Goal: Find specific page/section: Find specific page/section

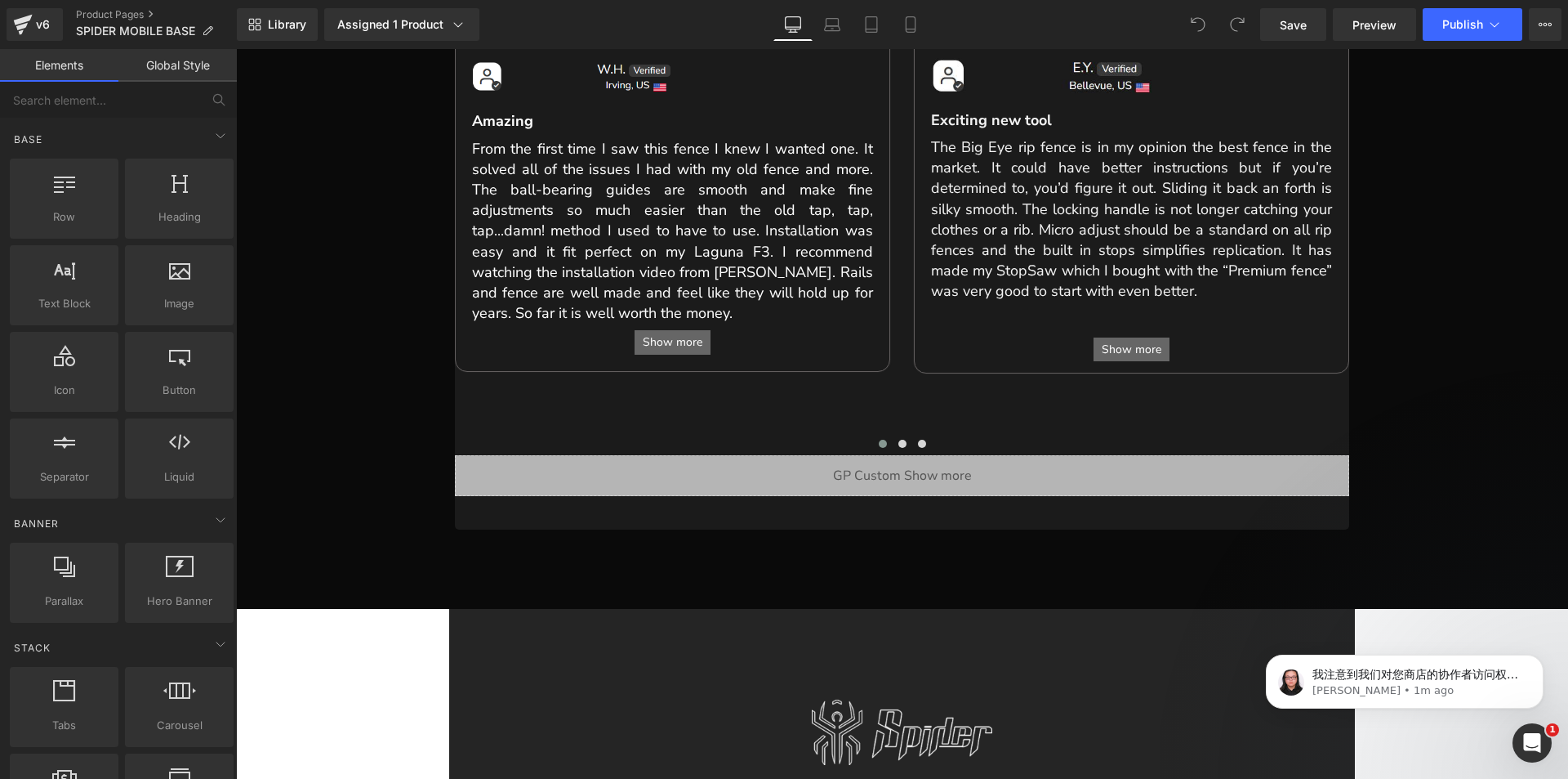
scroll to position [949, 0]
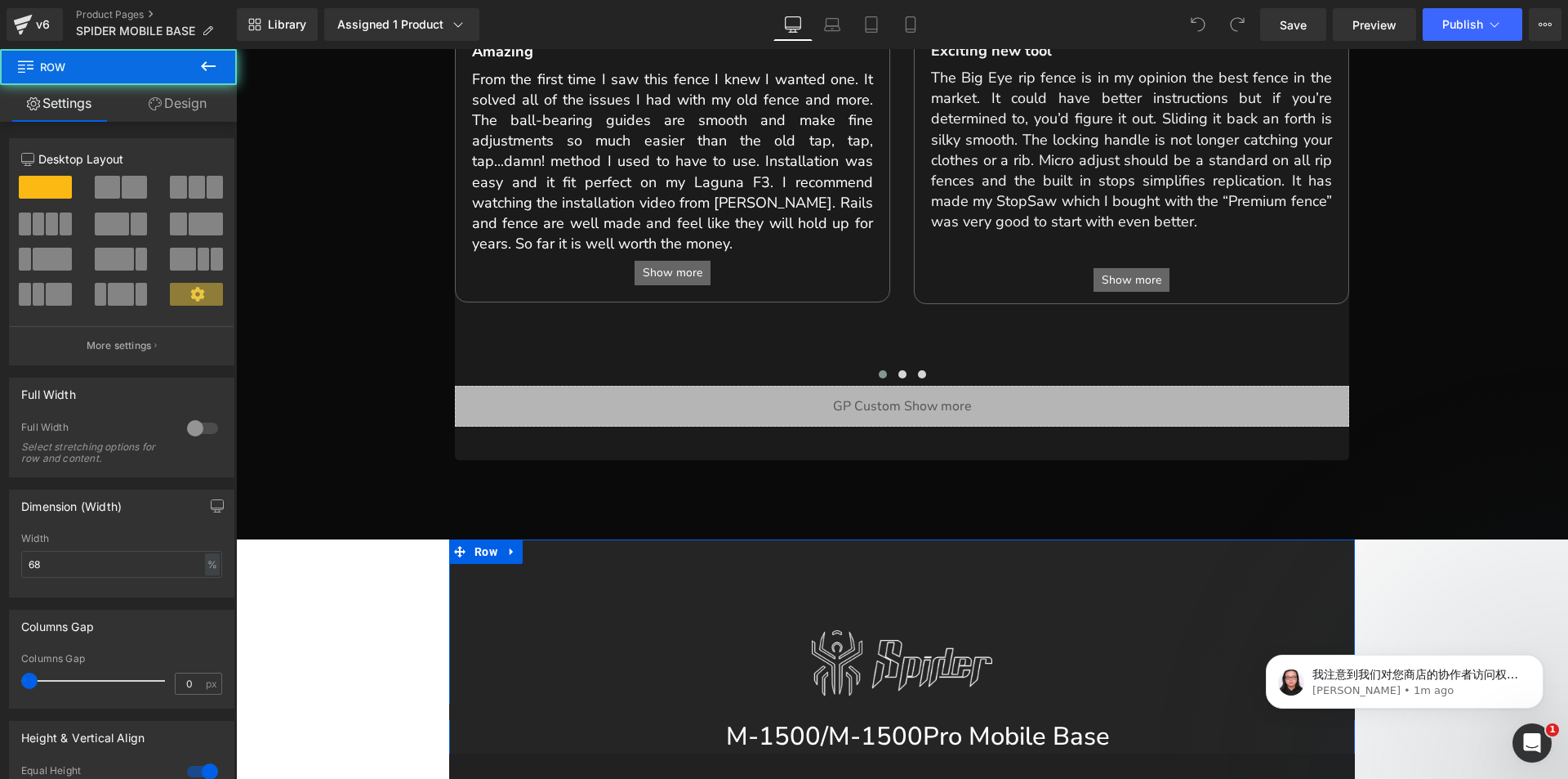
scroll to position [1195, 0]
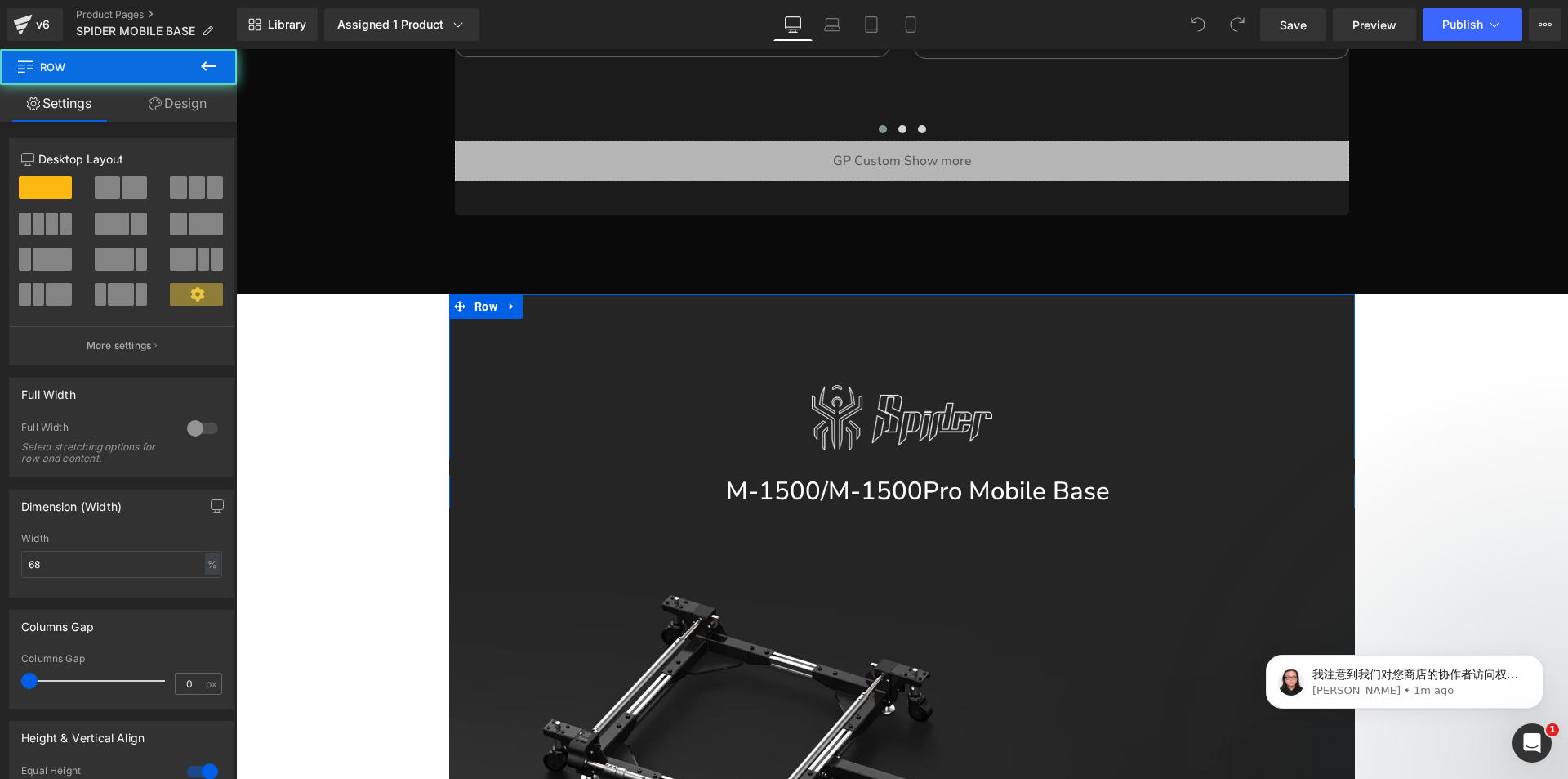
drag, startPoint x: 477, startPoint y: 287, endPoint x: 495, endPoint y: 299, distance: 21.6
drag, startPoint x: 455, startPoint y: 285, endPoint x: 514, endPoint y: 299, distance: 60.6
drag, startPoint x: 474, startPoint y: 279, endPoint x: 516, endPoint y: 286, distance: 42.6
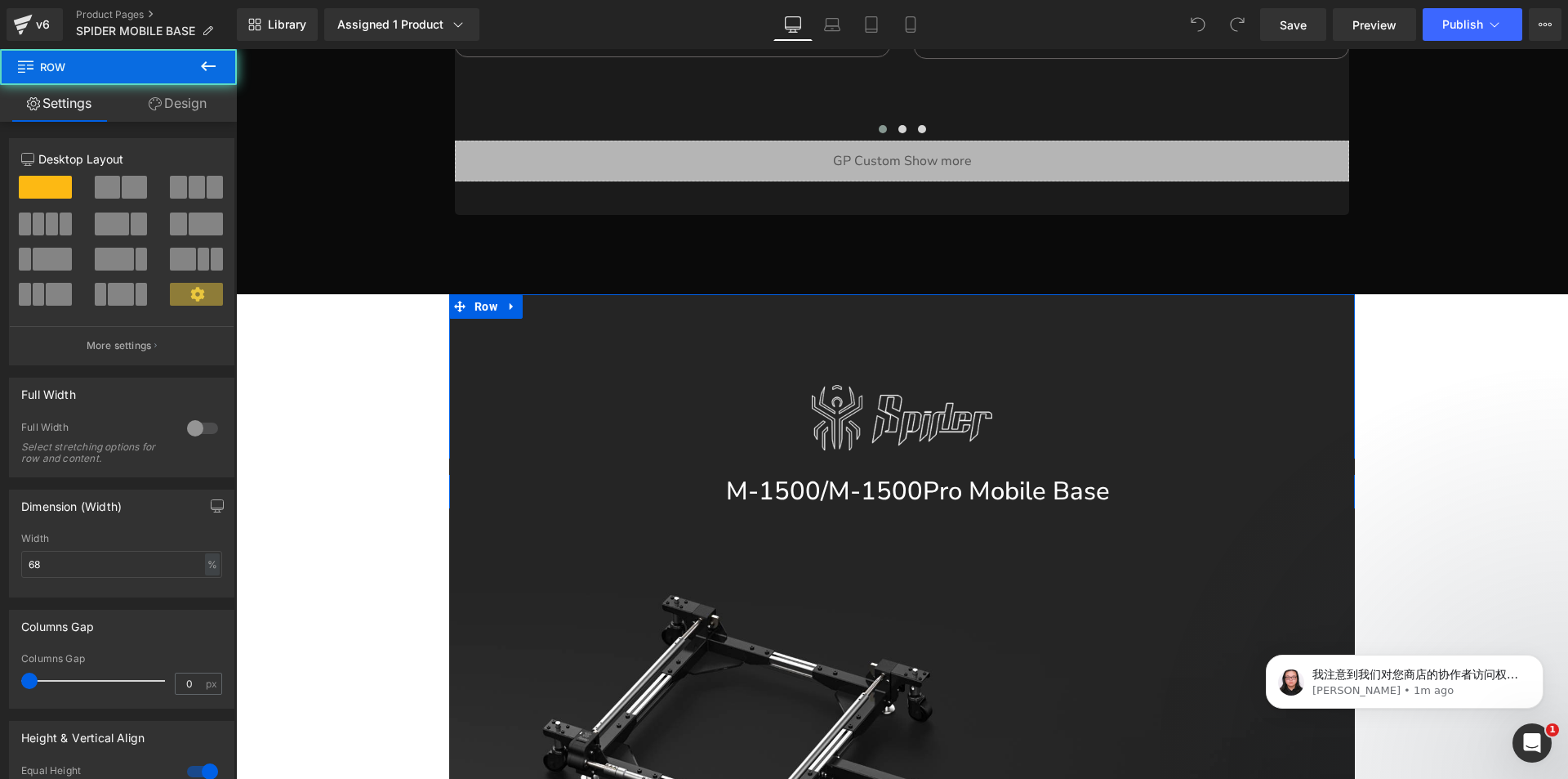
drag, startPoint x: 484, startPoint y: 288, endPoint x: 553, endPoint y: 385, distance: 119.0
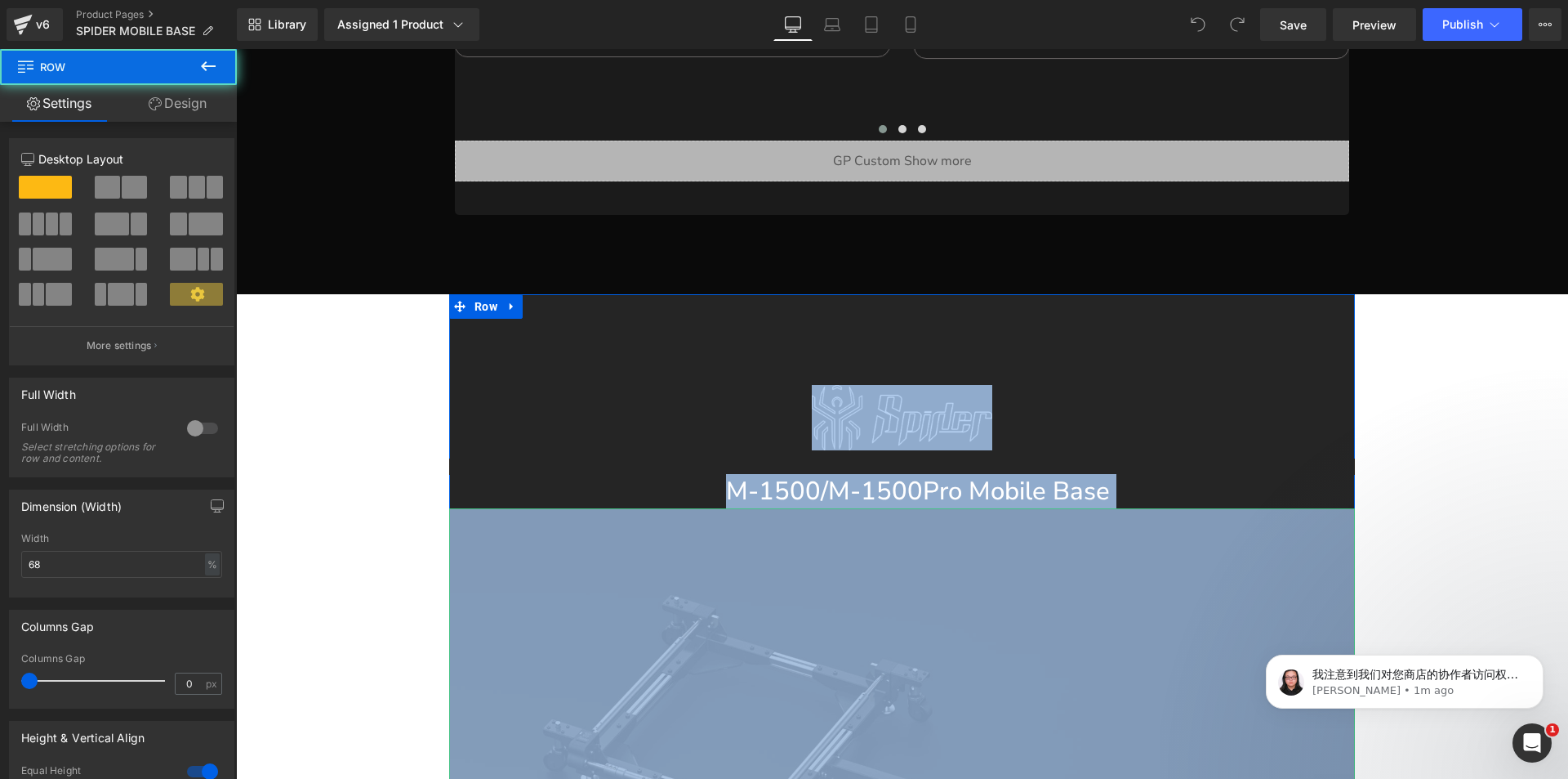
drag, startPoint x: 487, startPoint y: 291, endPoint x: 579, endPoint y: 653, distance: 373.5
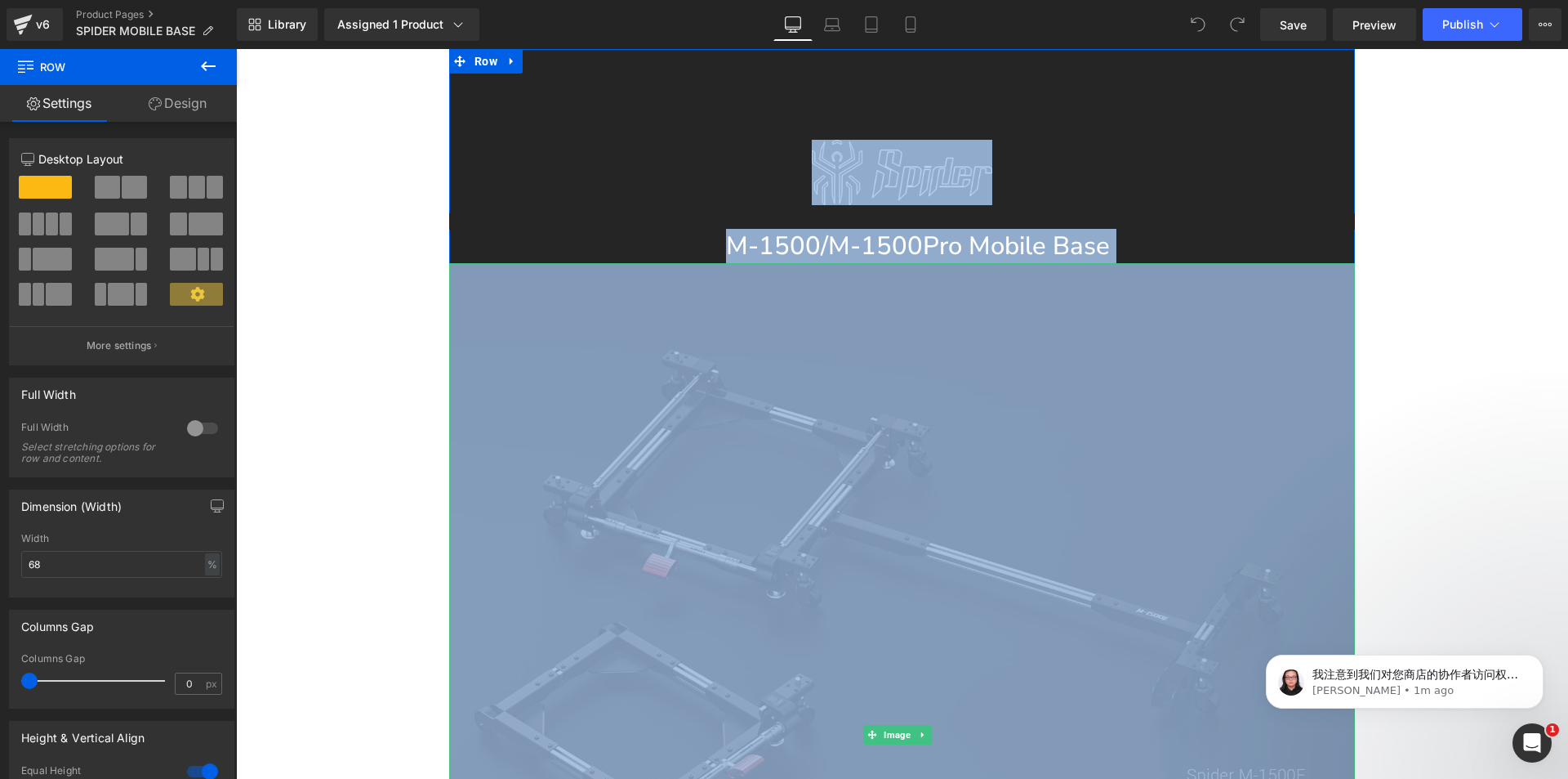
scroll to position [1032, 0]
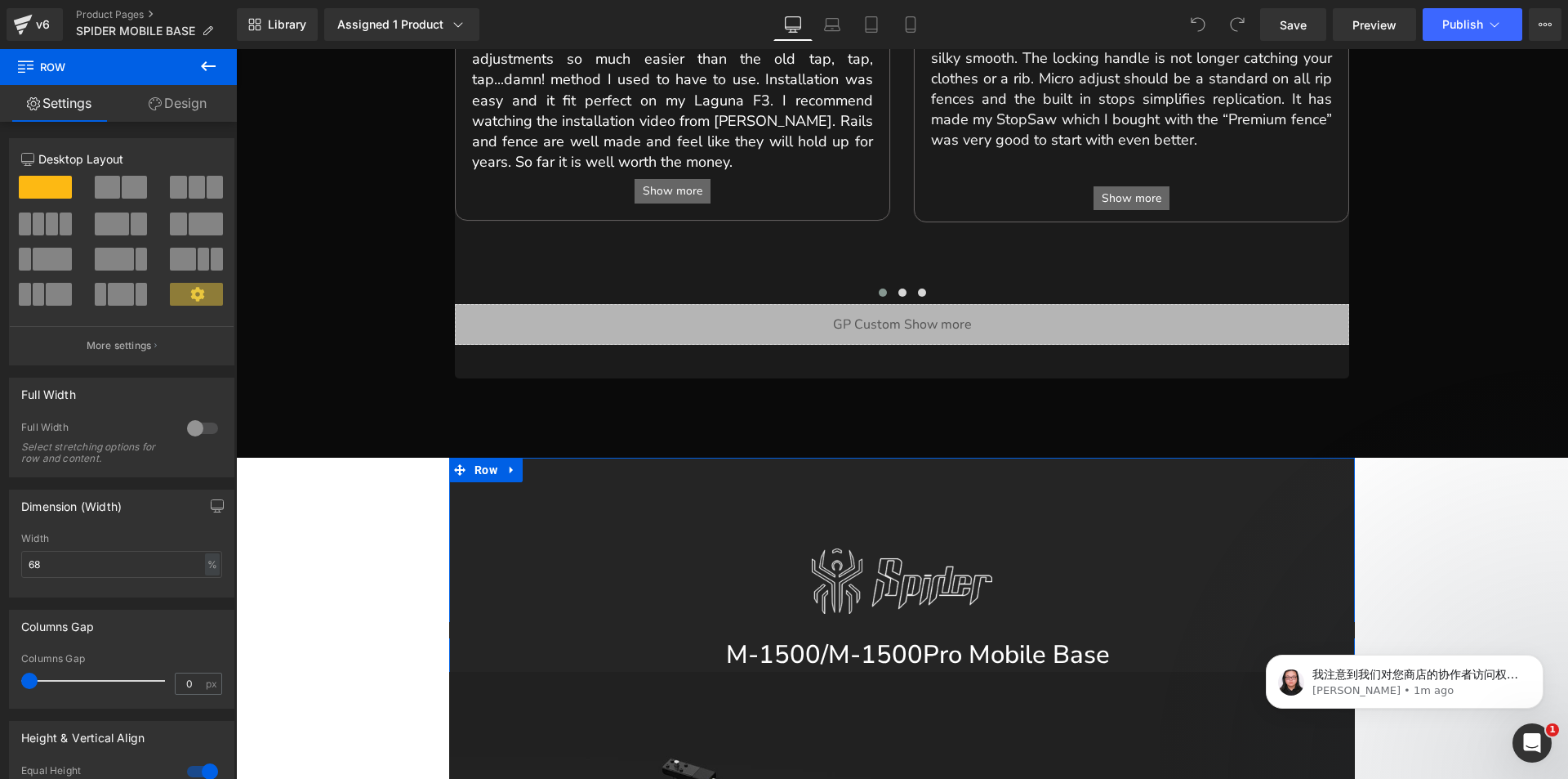
scroll to position [1277, 0]
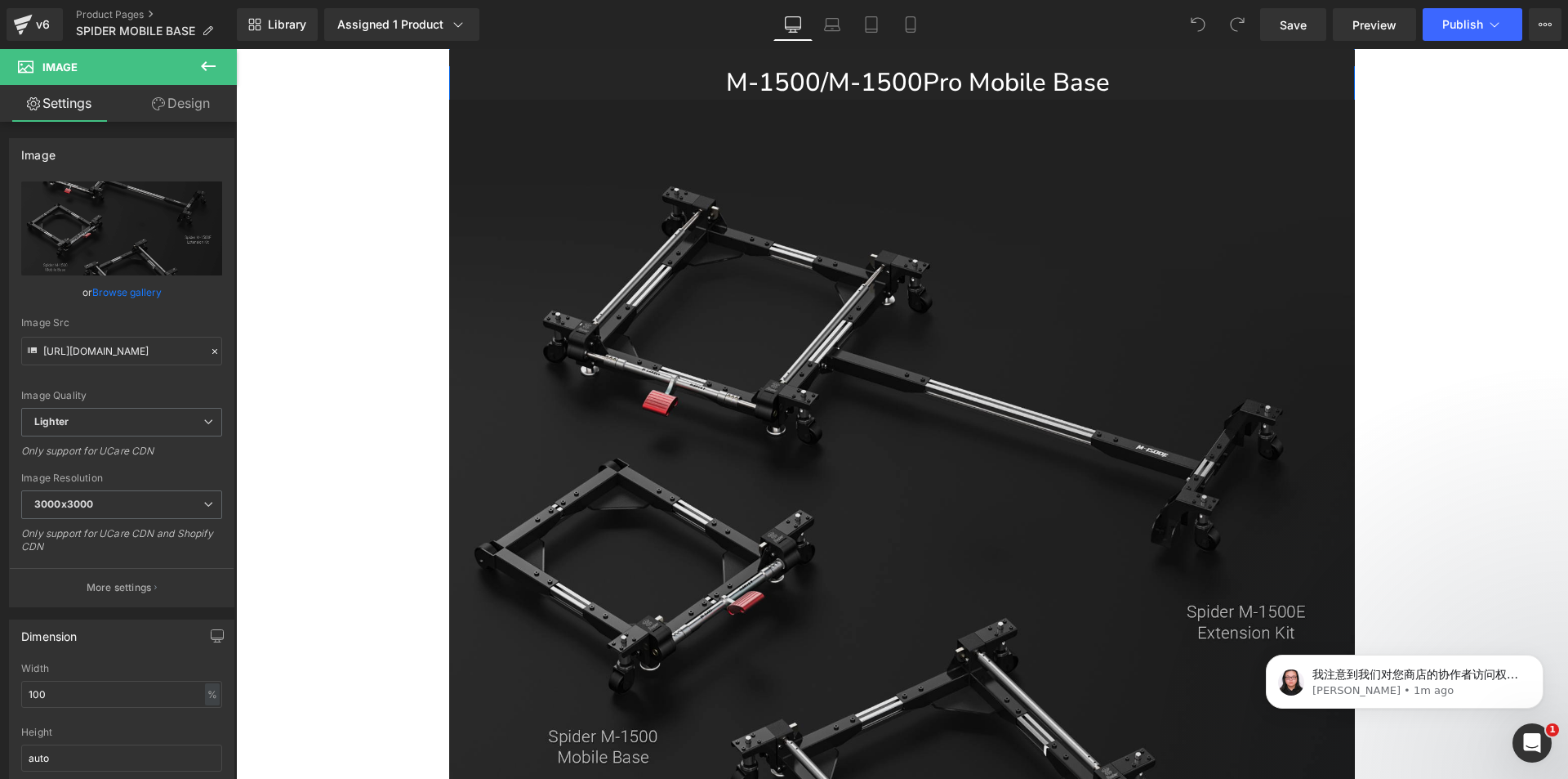
scroll to position [1359, 0]
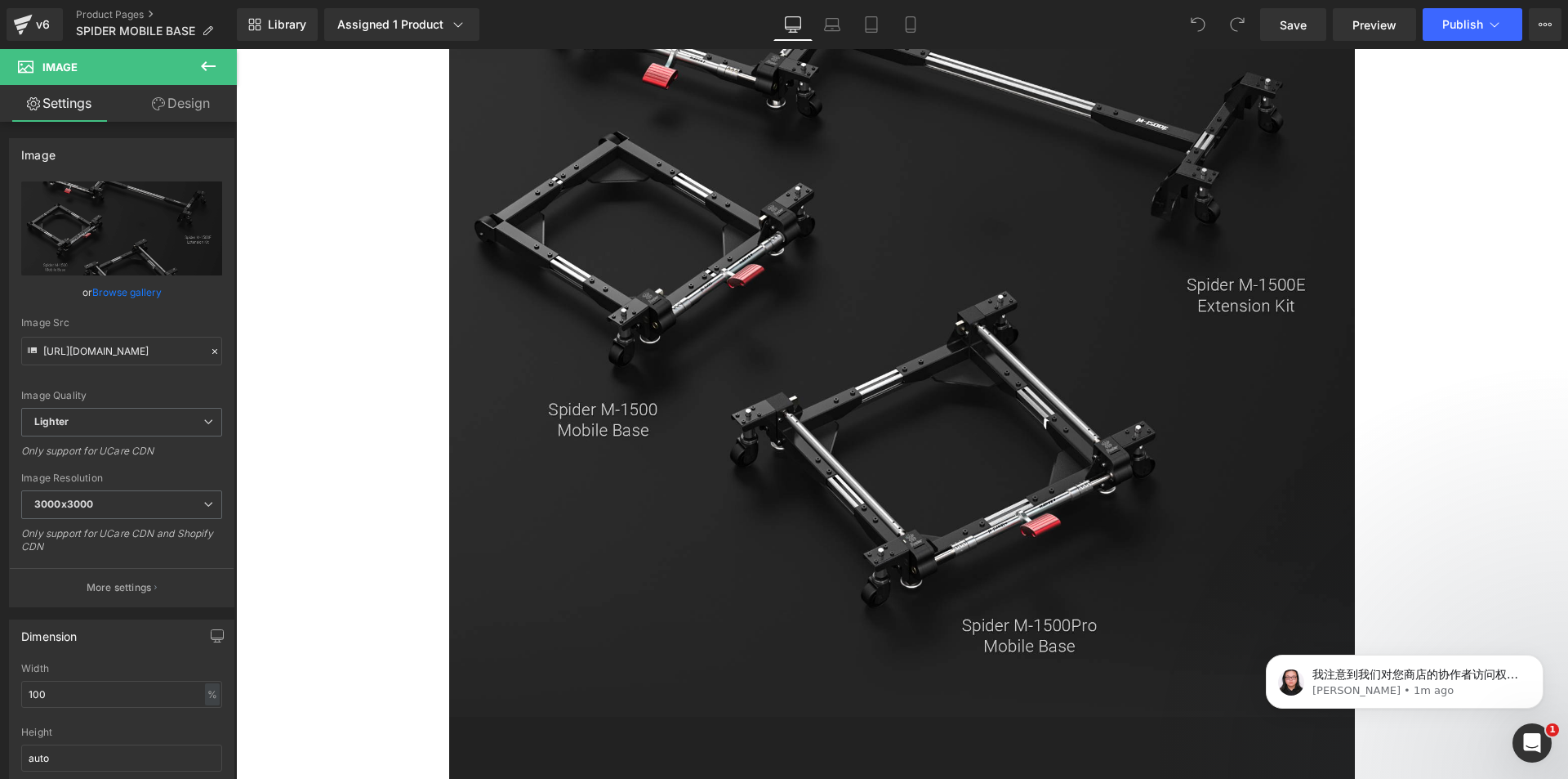
scroll to position [2421, 0]
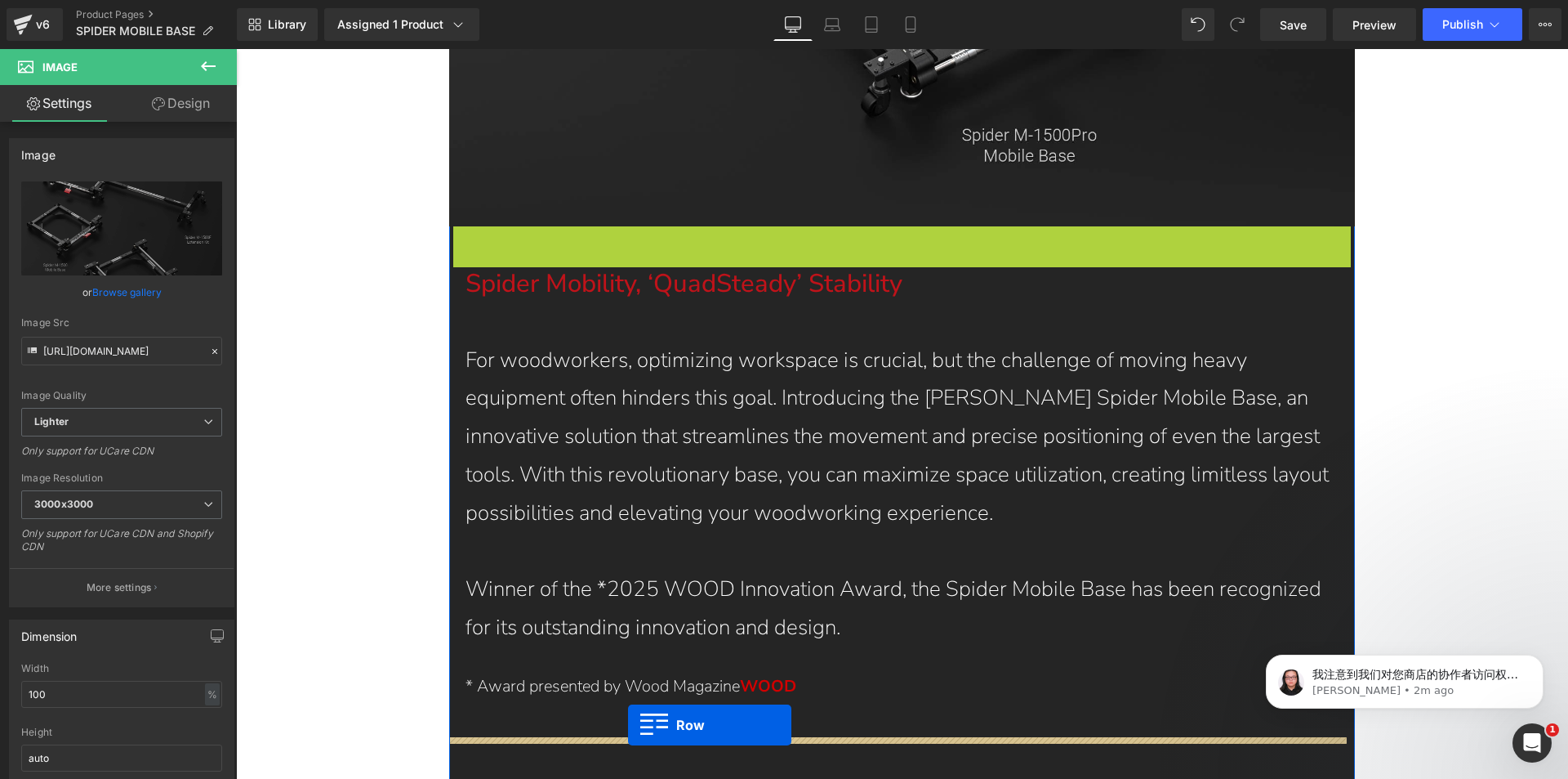
drag, startPoint x: 491, startPoint y: 212, endPoint x: 501, endPoint y: 529, distance: 317.2
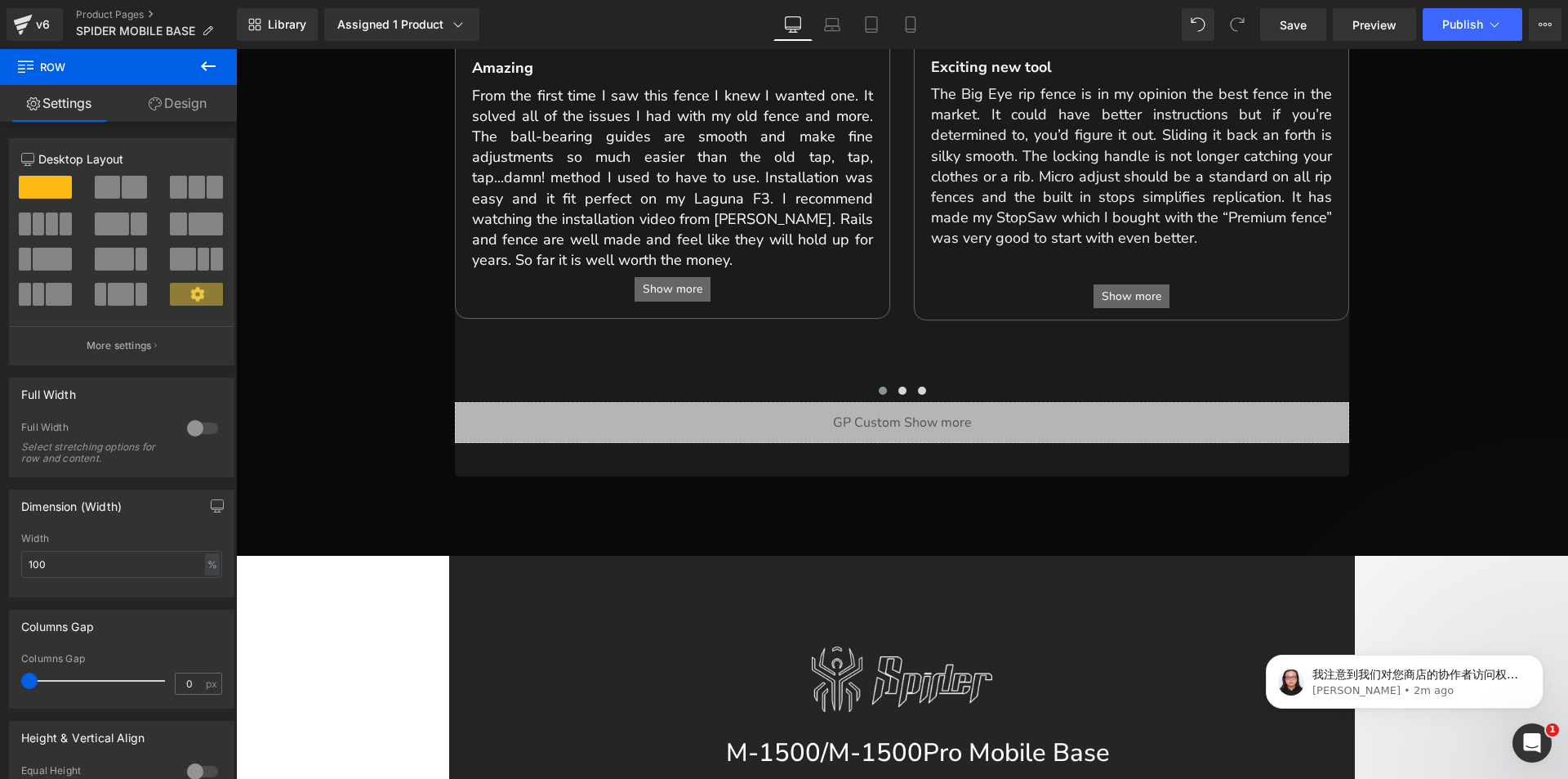
scroll to position [1178, 0]
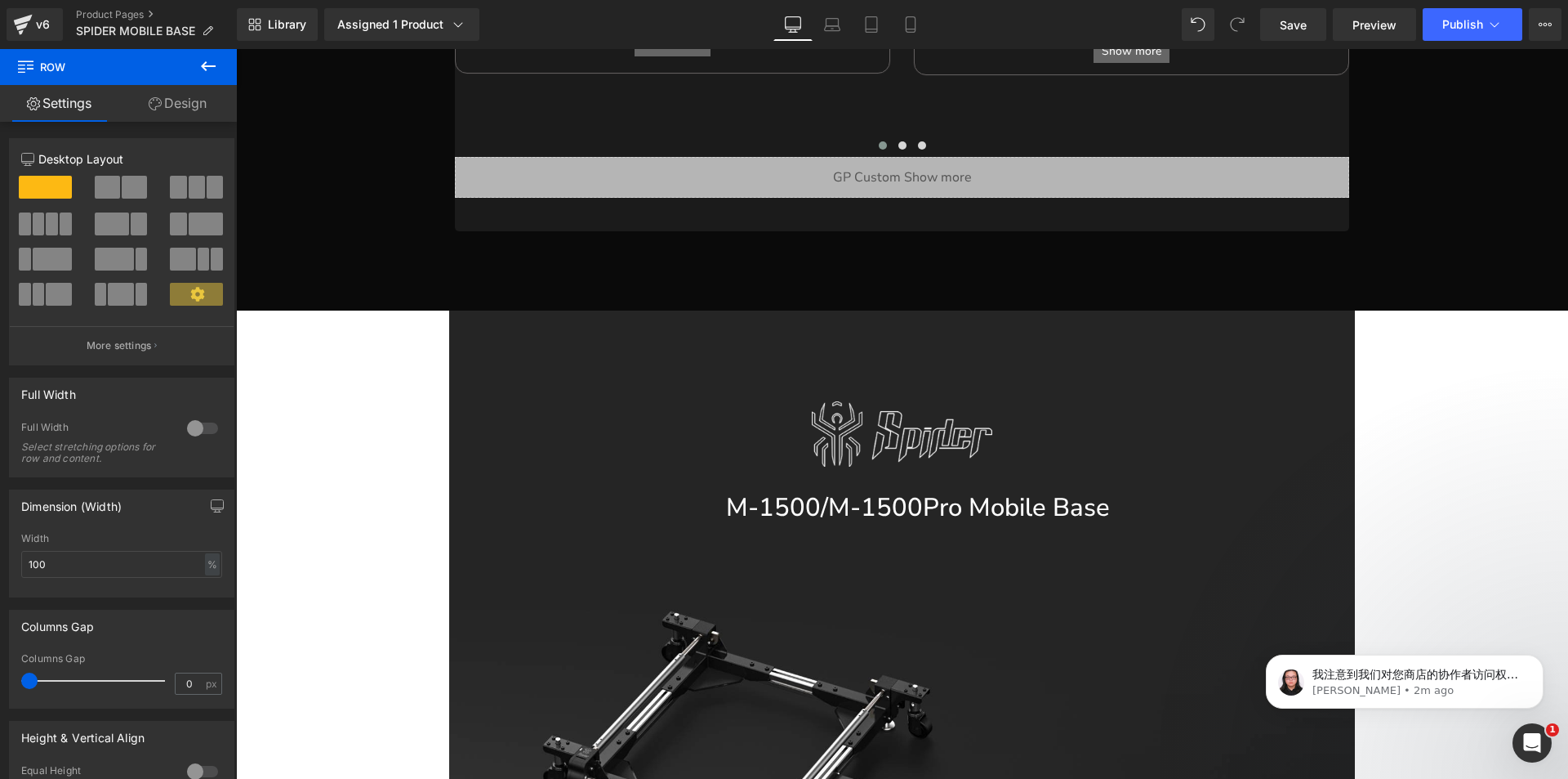
click at [532, 401] on div at bounding box center [902, 434] width 906 height 65
drag, startPoint x: 481, startPoint y: 308, endPoint x: 497, endPoint y: 329, distance: 26.4
drag, startPoint x: 482, startPoint y: 316, endPoint x: 521, endPoint y: 361, distance: 59.5
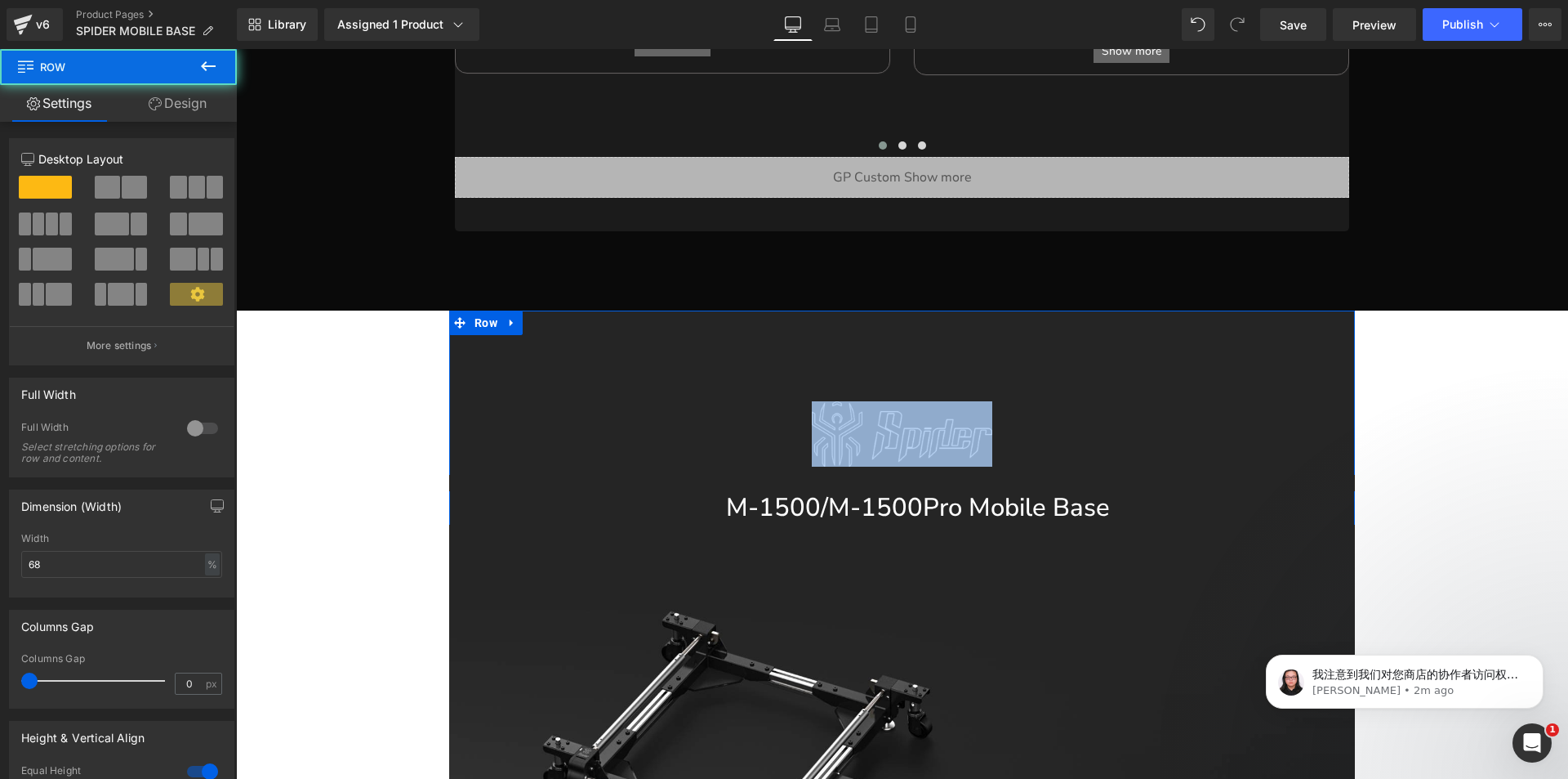
drag, startPoint x: 507, startPoint y: 328, endPoint x: 624, endPoint y: 478, distance: 190.2
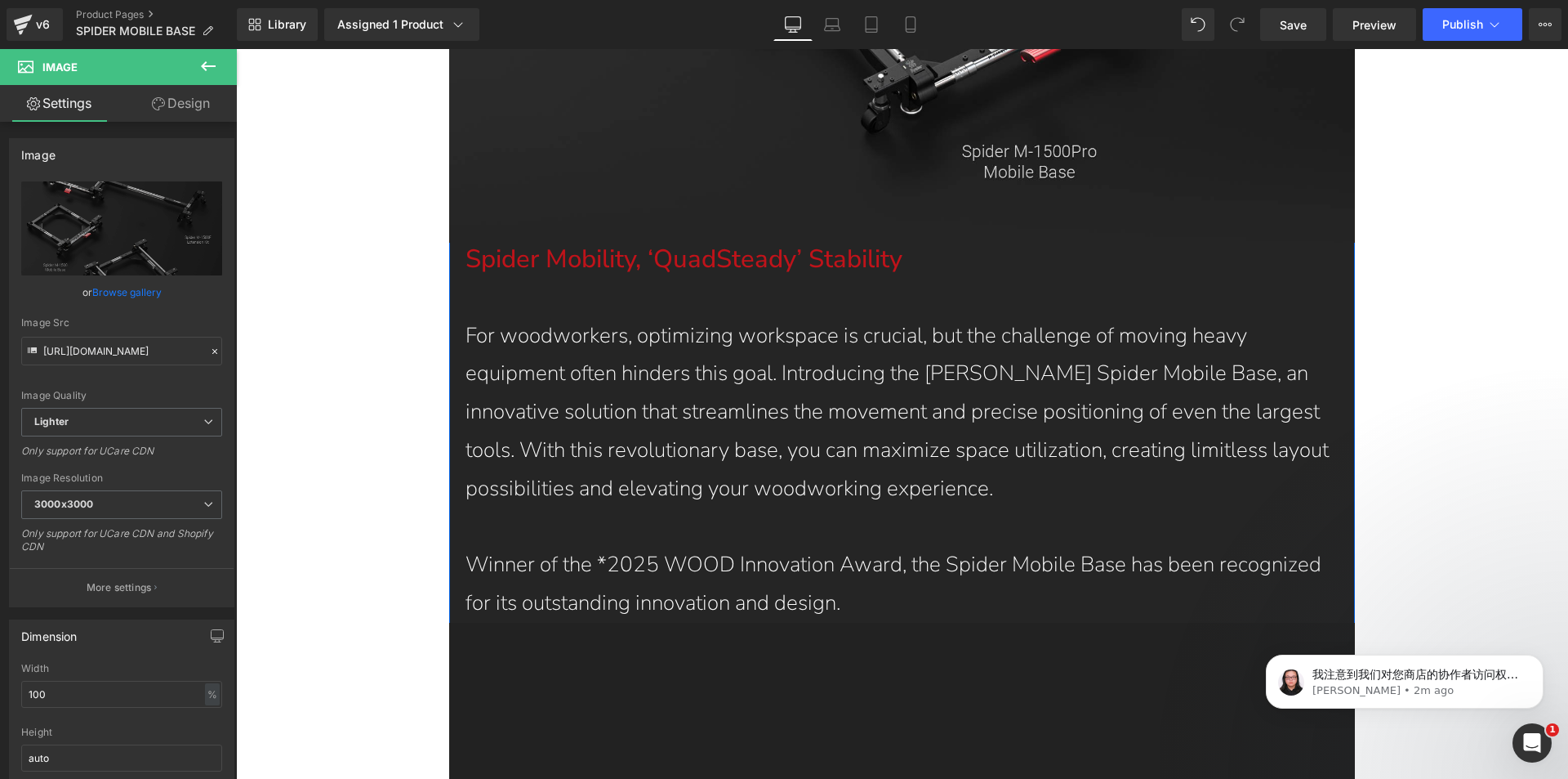
scroll to position [2241, 0]
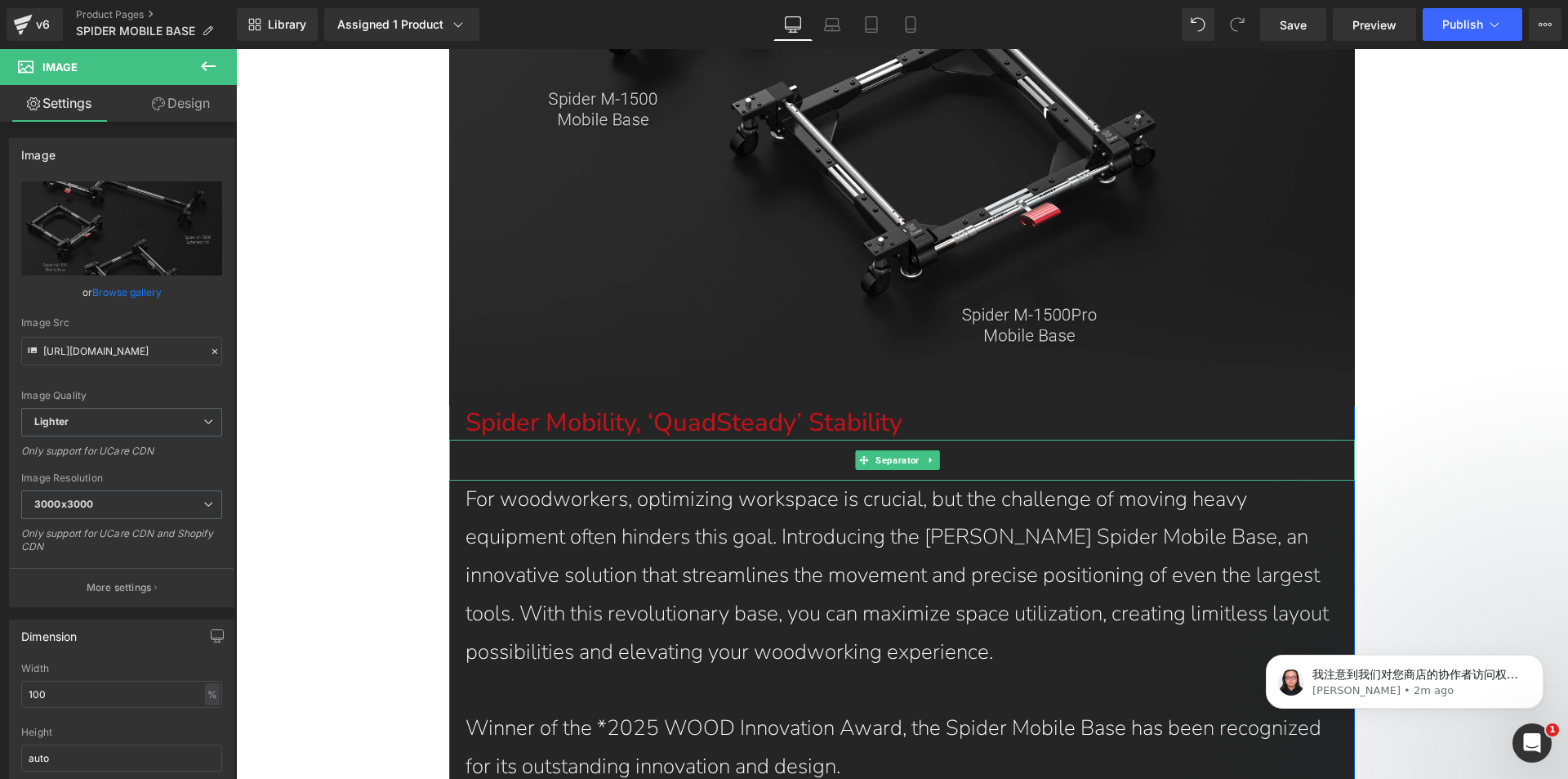
click at [538, 448] on hr at bounding box center [902, 464] width 906 height 33
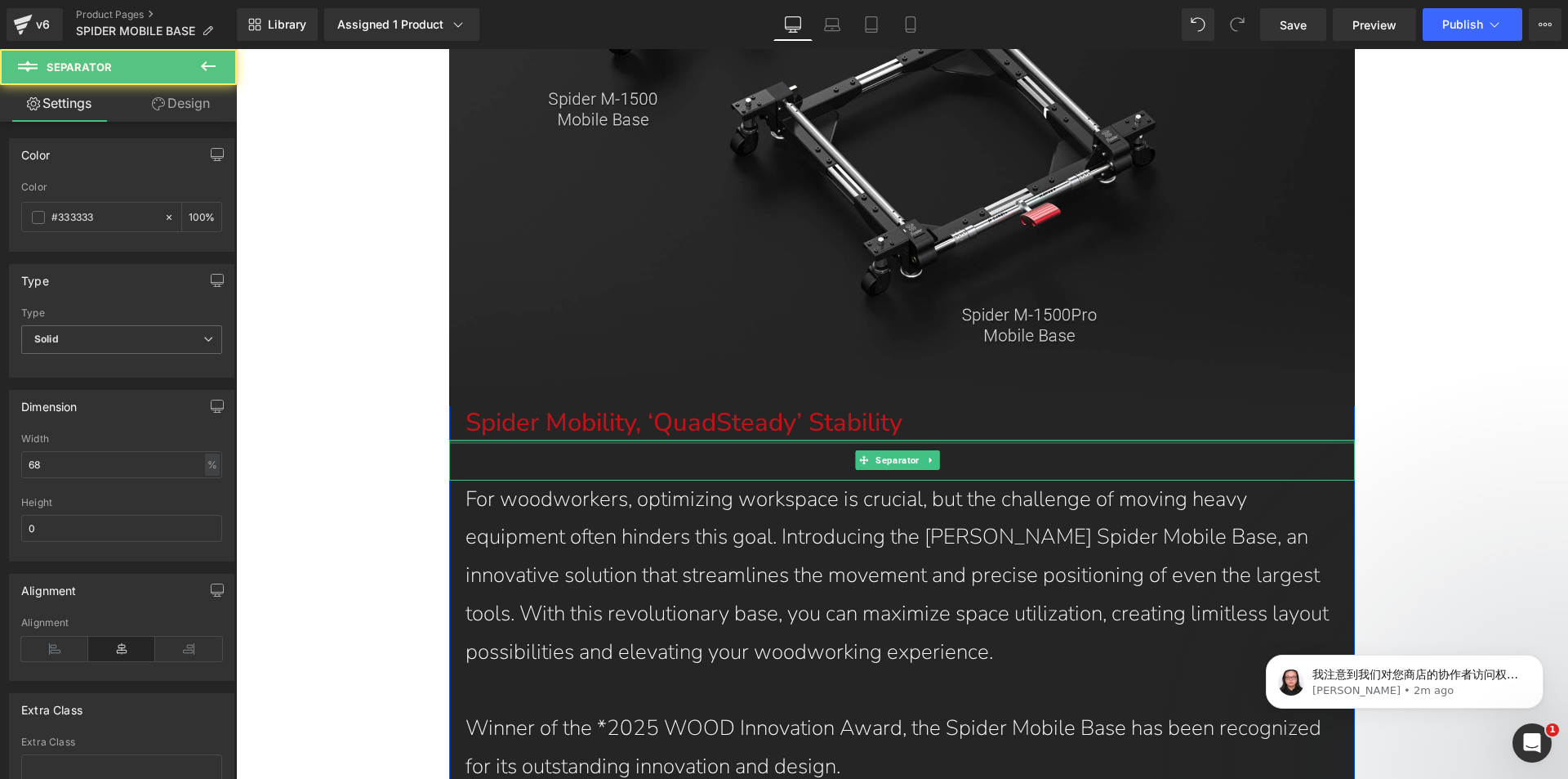
click at [531, 406] on h1 "Spider Mobility, ‘QuadSteady’ Stability" at bounding box center [910, 422] width 889 height 33
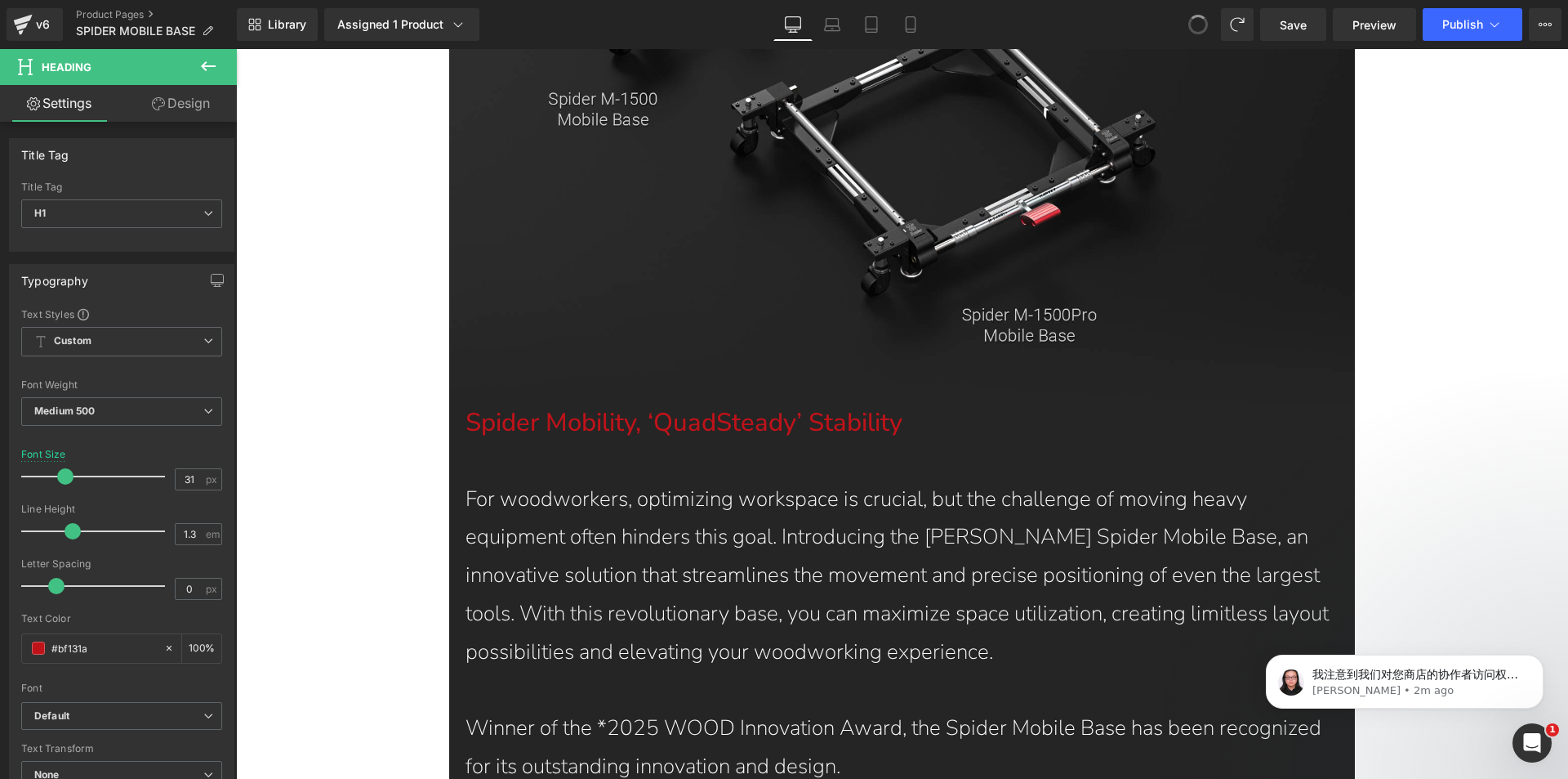
click at [1194, 30] on span at bounding box center [1198, 24] width 21 height 21
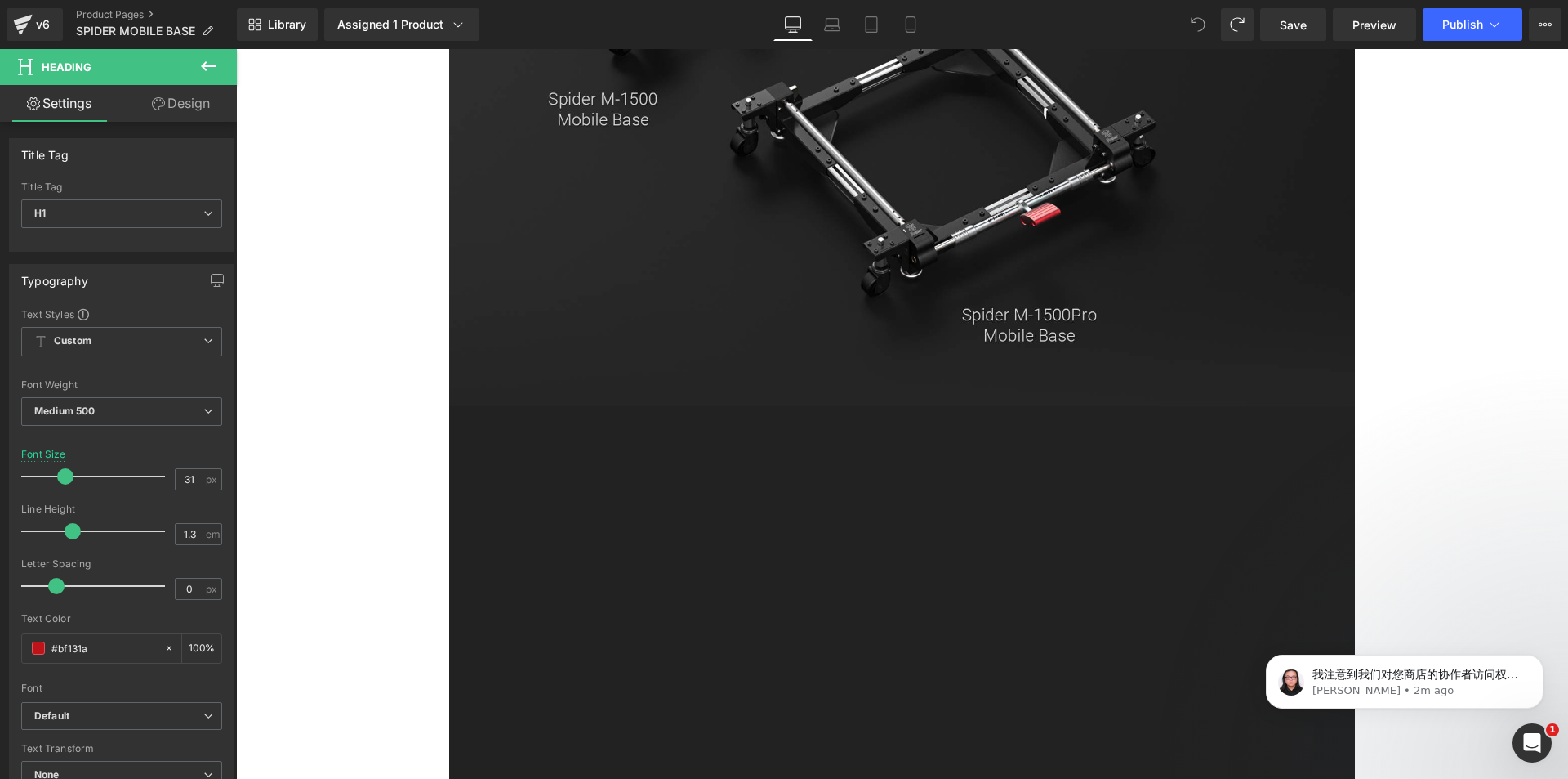
click at [1194, 30] on icon at bounding box center [1198, 24] width 15 height 15
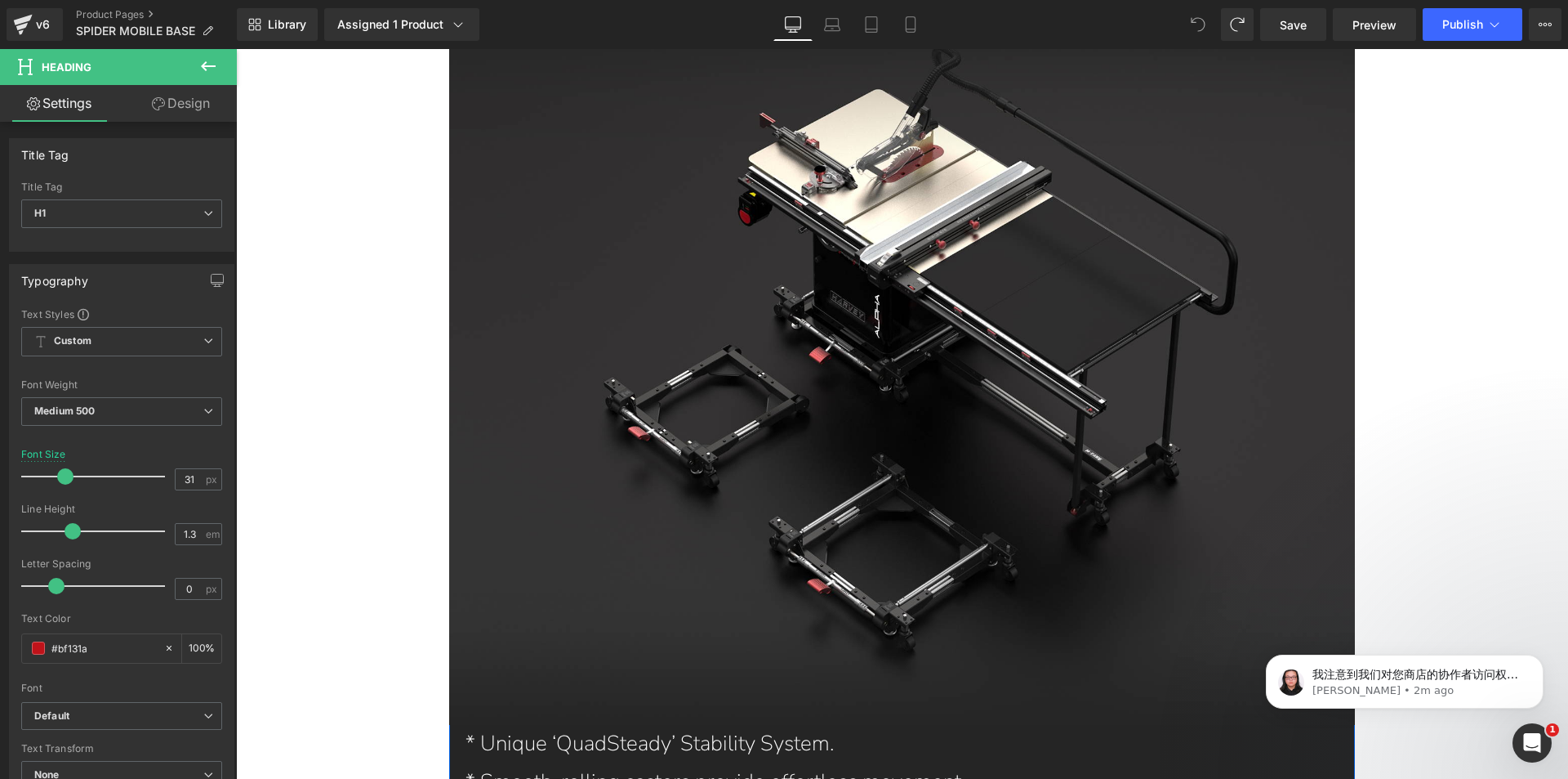
scroll to position [4040, 0]
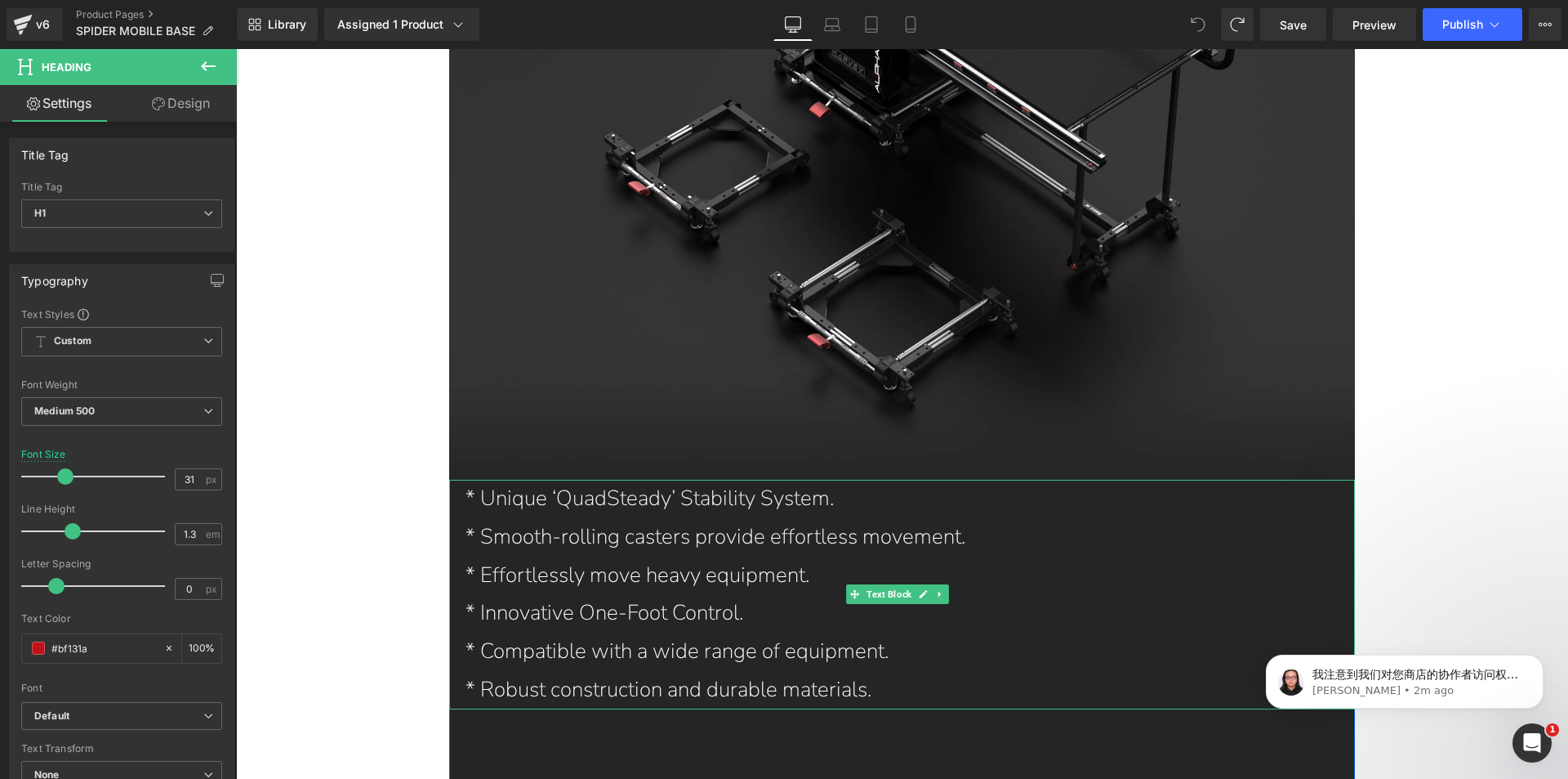
click at [986, 480] on p "* Unique ‘QuadSteady’ Stability System." at bounding box center [902, 499] width 874 height 39
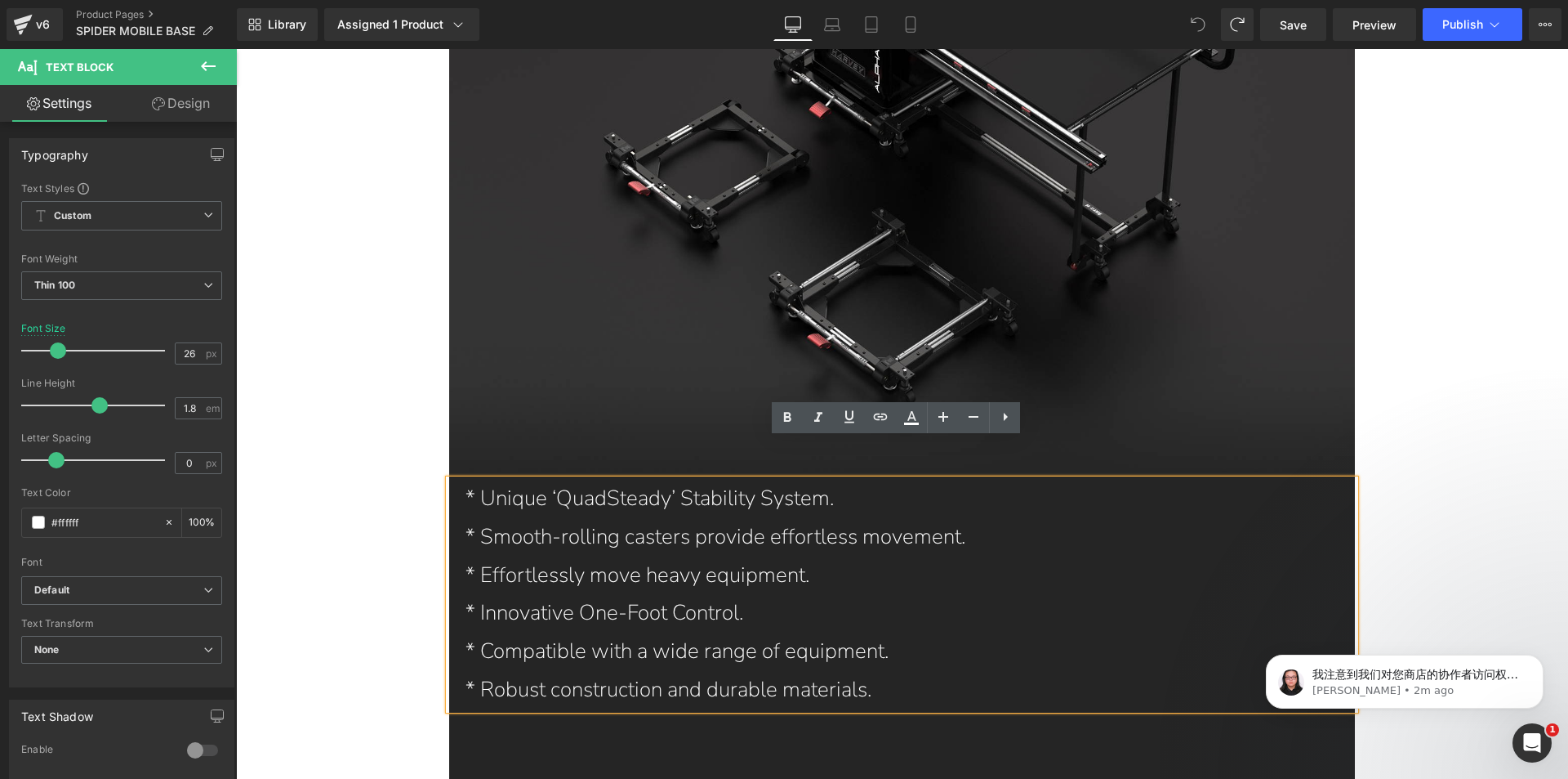
click at [936, 595] on p "* Innovative One-Foot Control." at bounding box center [902, 613] width 874 height 39
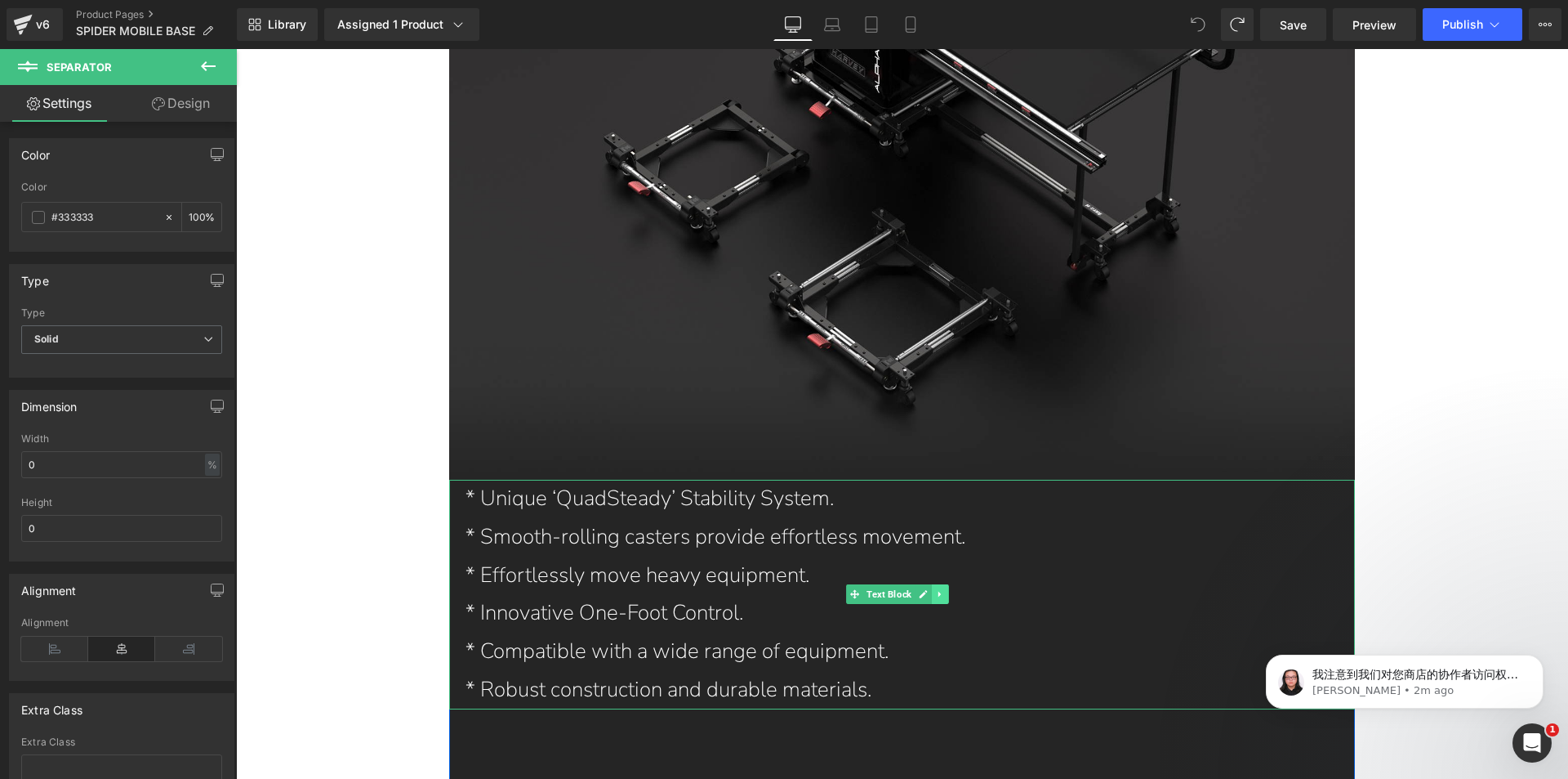
click at [939, 592] on icon at bounding box center [940, 595] width 2 height 6
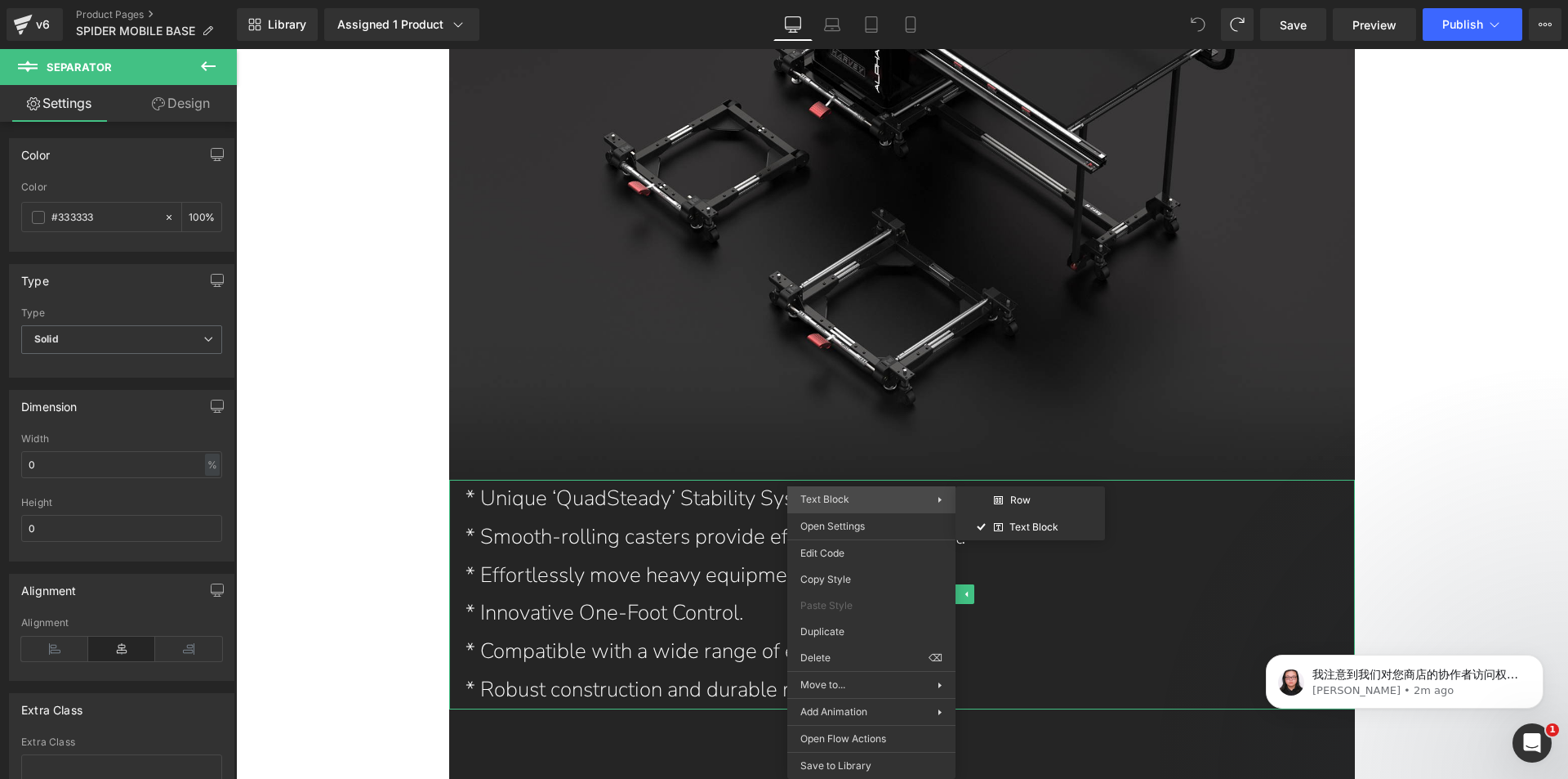
click at [887, 502] on span "Text Block" at bounding box center [869, 499] width 138 height 15
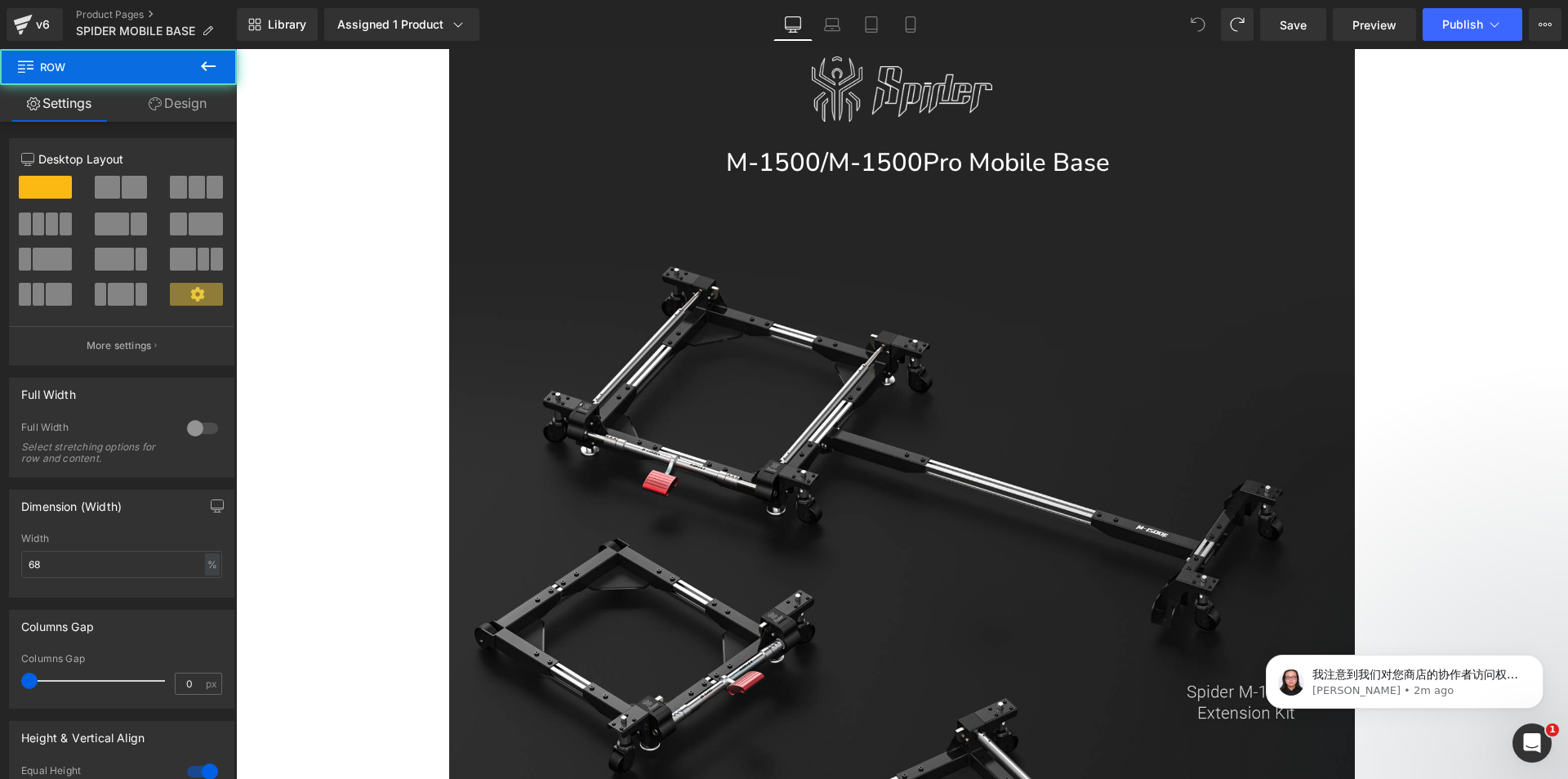
scroll to position [1355, 0]
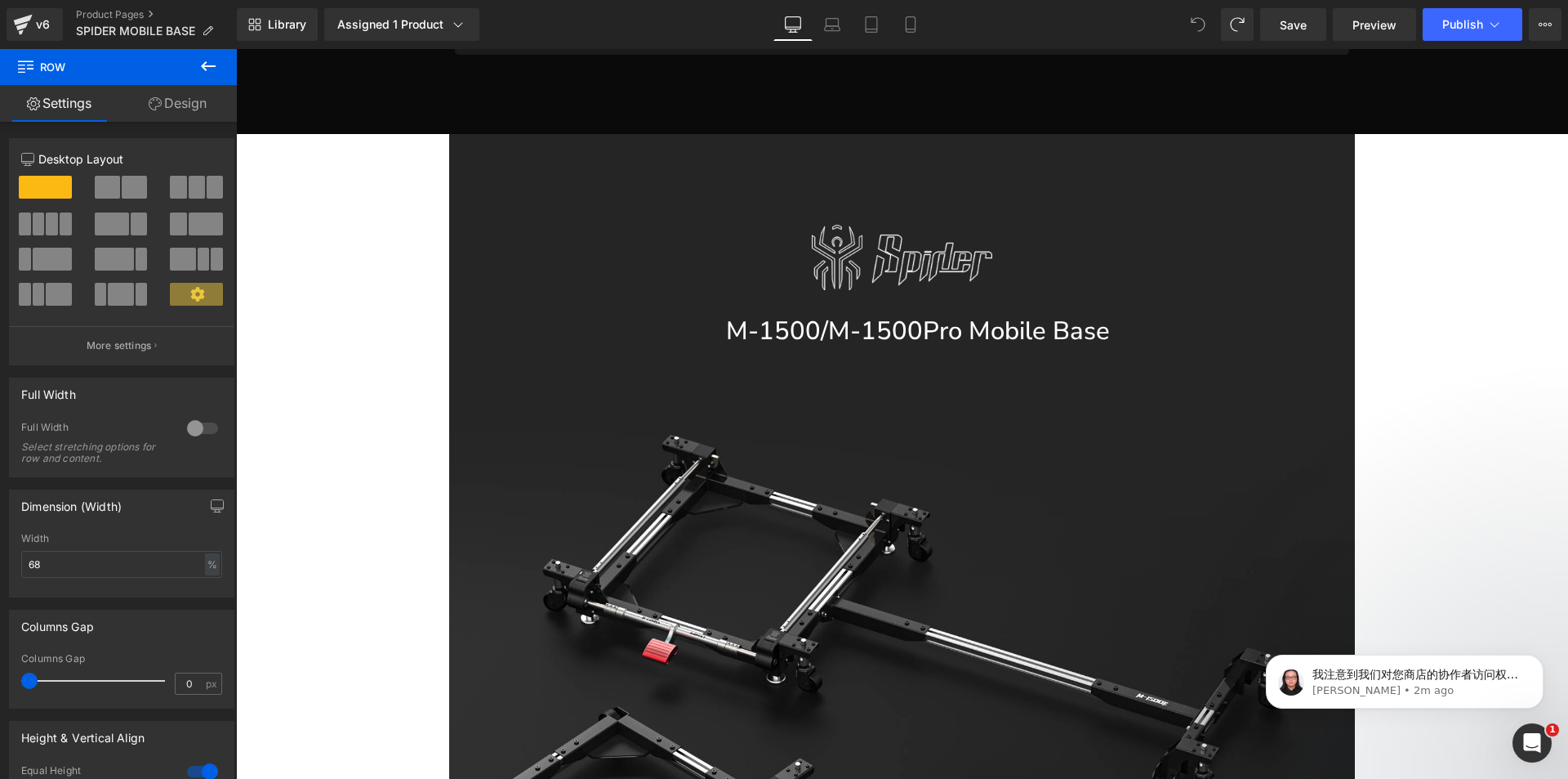
drag, startPoint x: 97, startPoint y: 68, endPoint x: 124, endPoint y: 67, distance: 27.0
click at [124, 67] on span "Row" at bounding box center [97, 66] width 163 height 36
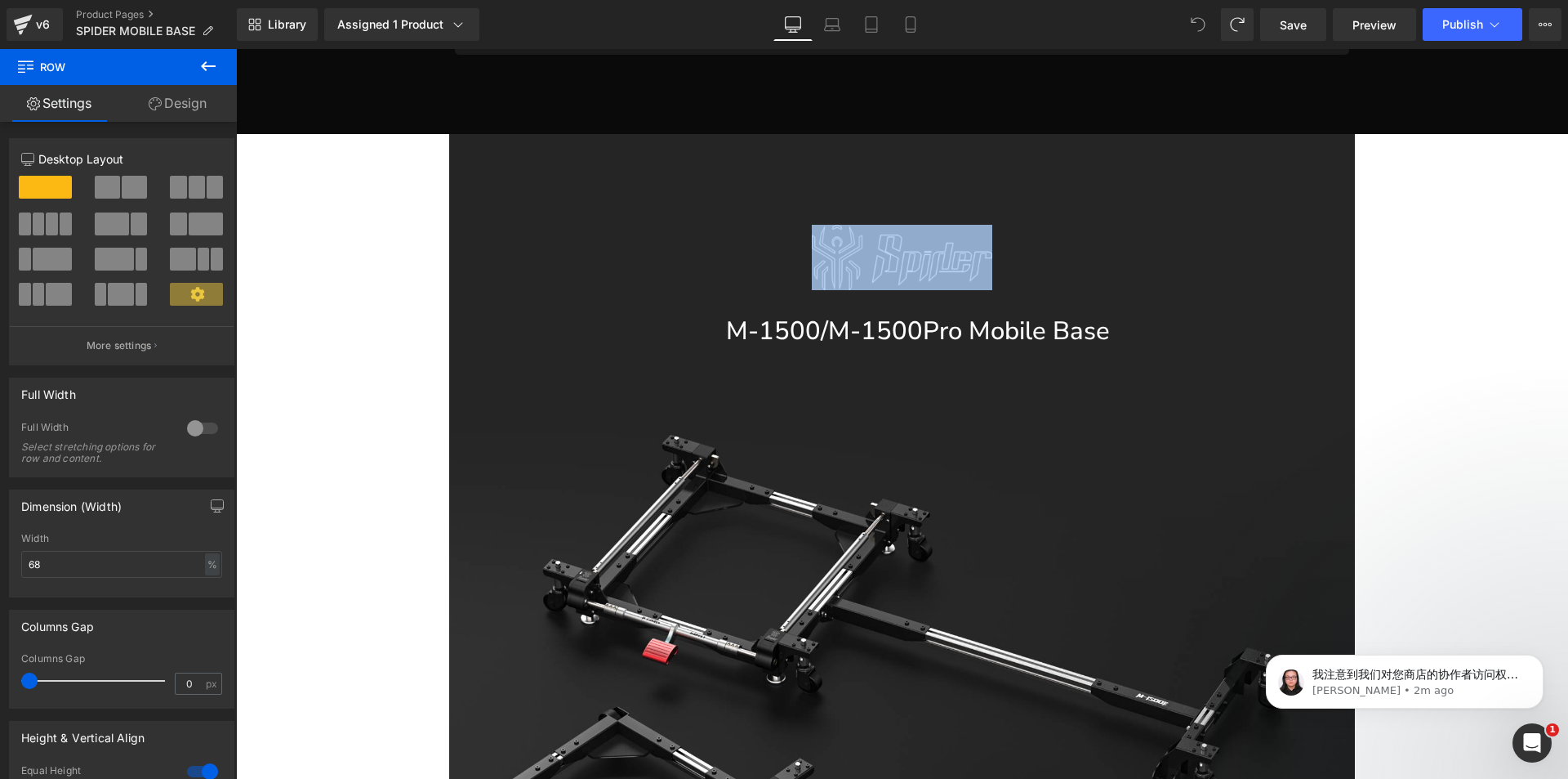
scroll to position [1191, 0]
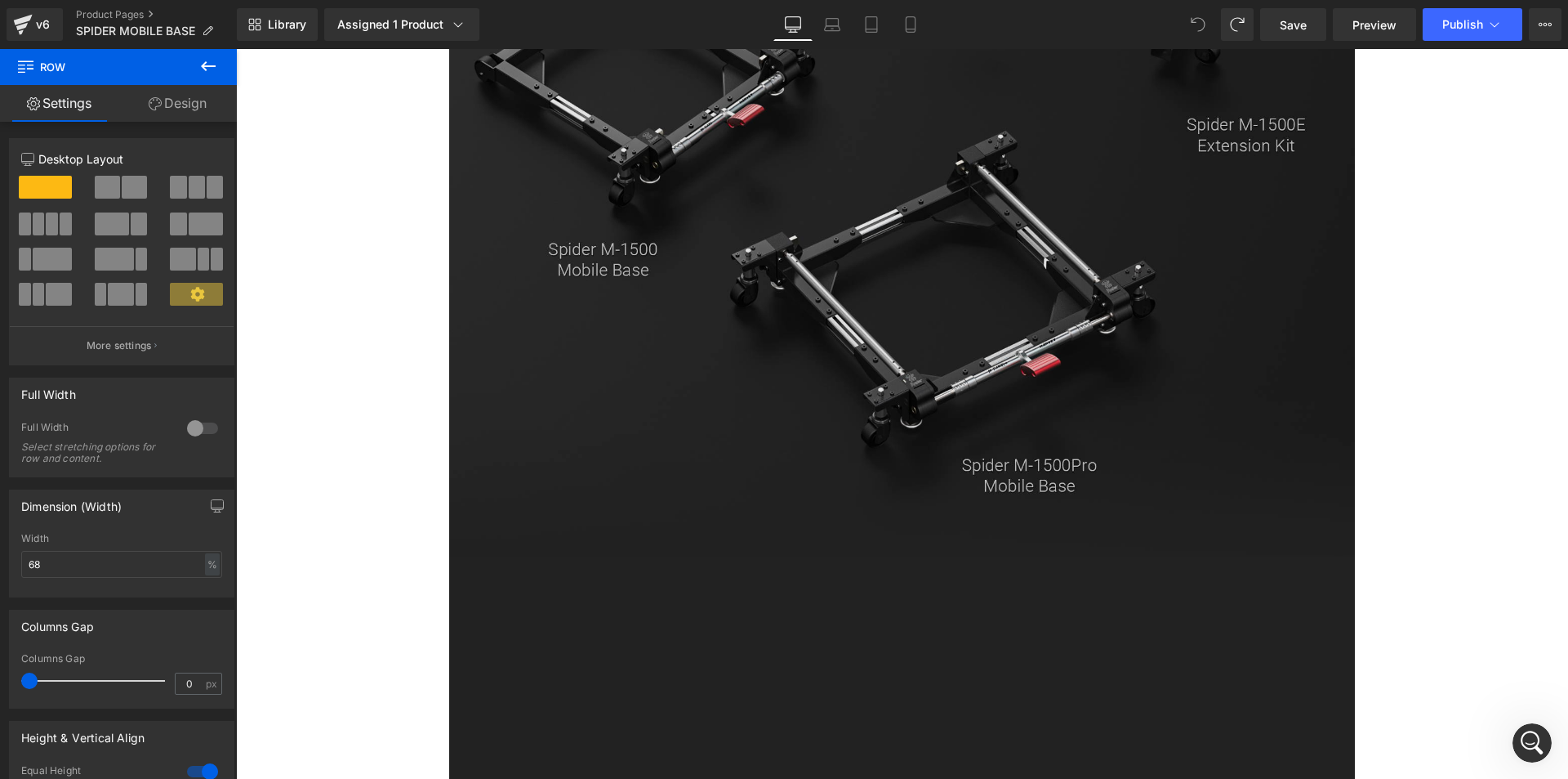
scroll to position [1601, 0]
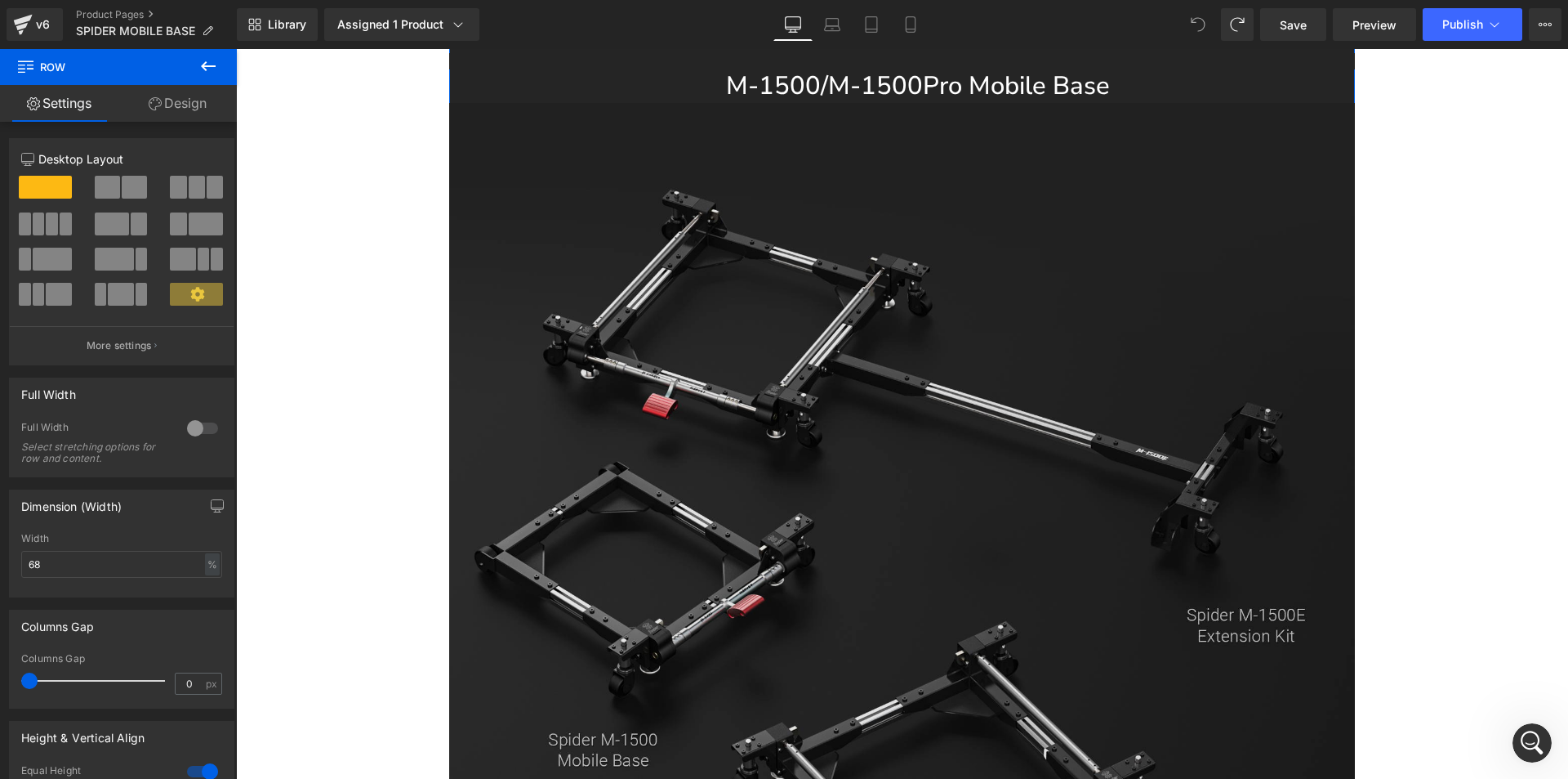
click at [764, 441] on img at bounding box center [902, 575] width 906 height 945
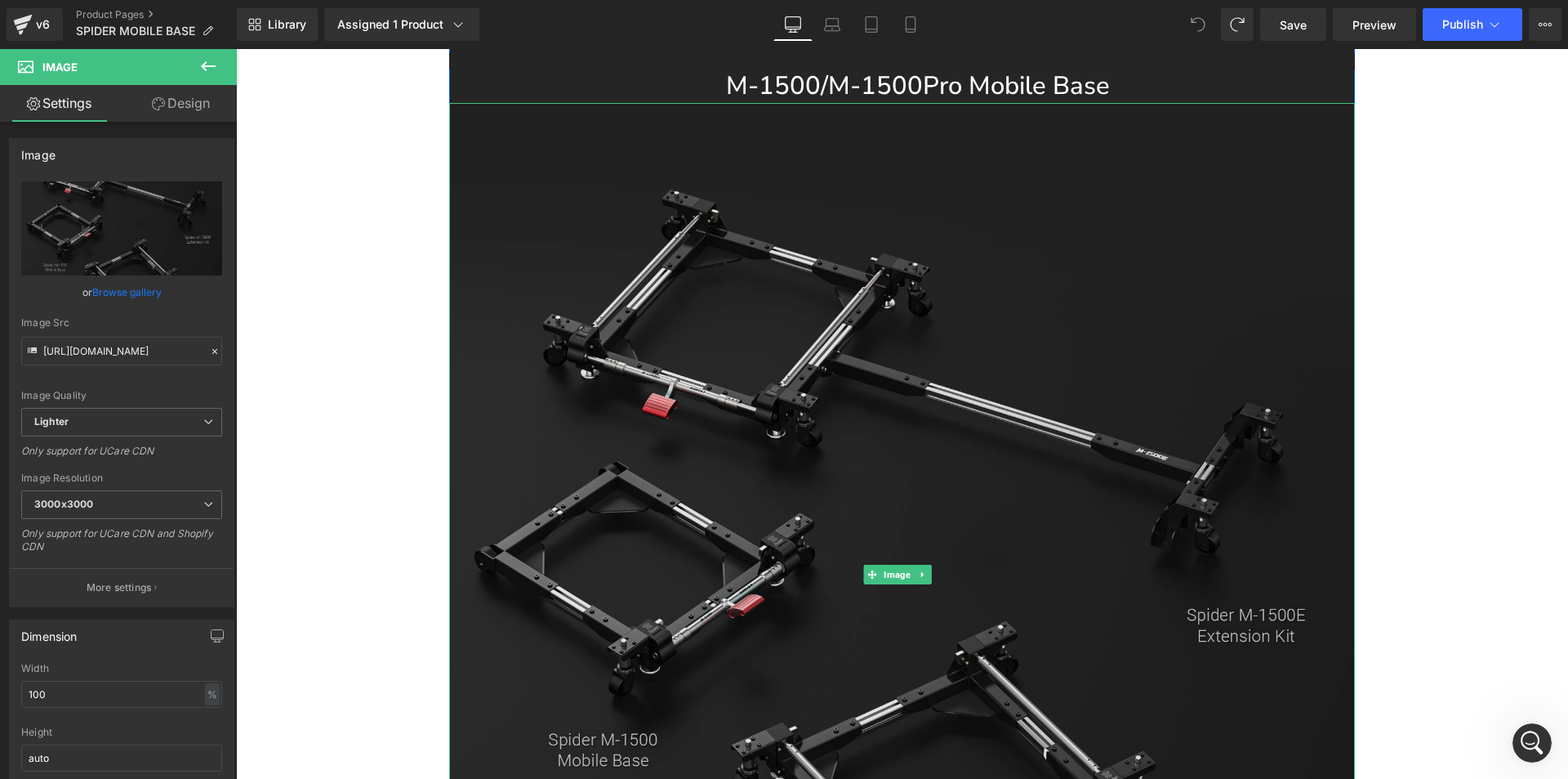
scroll to position [1274, 0]
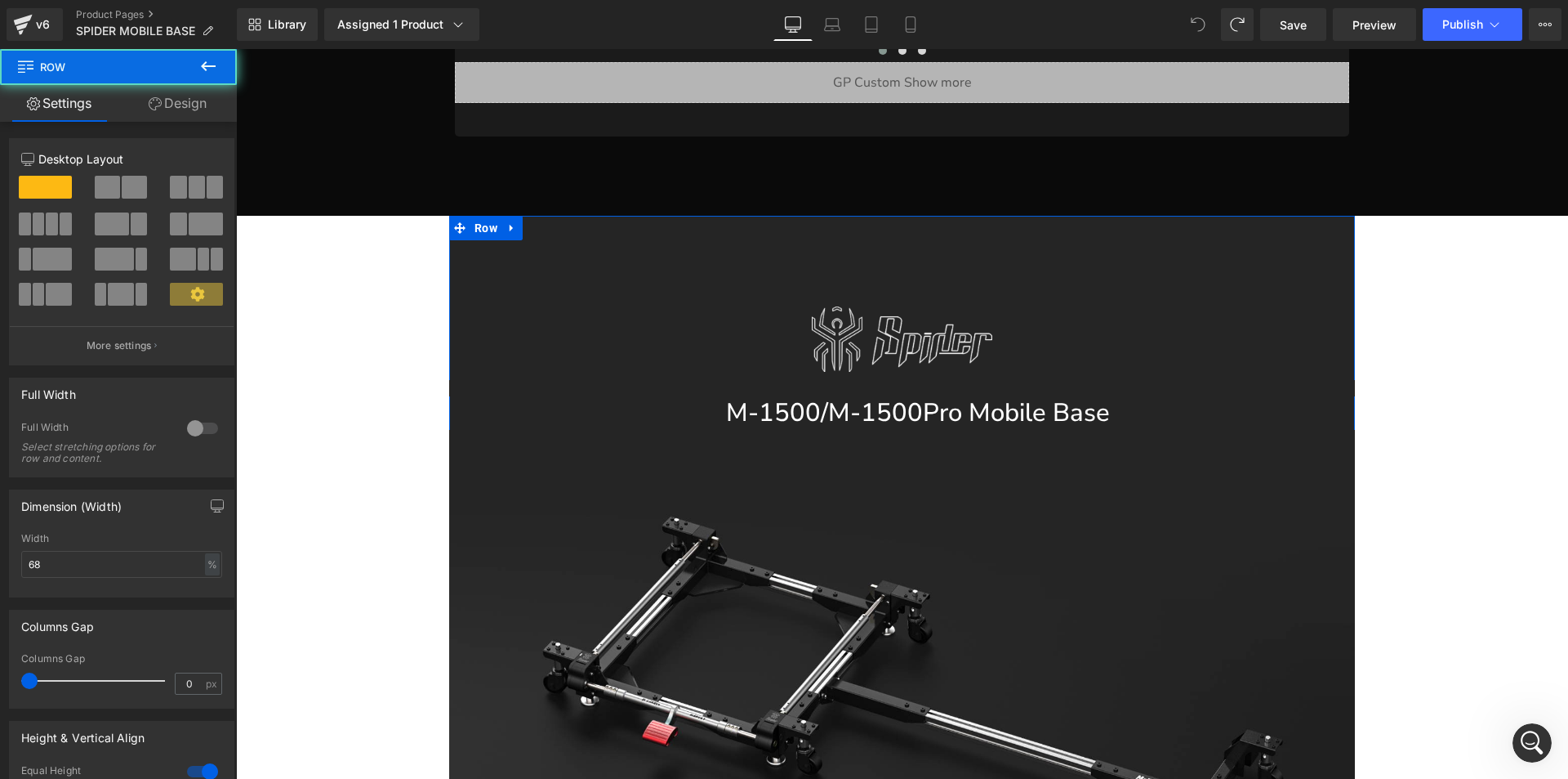
click at [175, 105] on link "Design" at bounding box center [178, 103] width 119 height 37
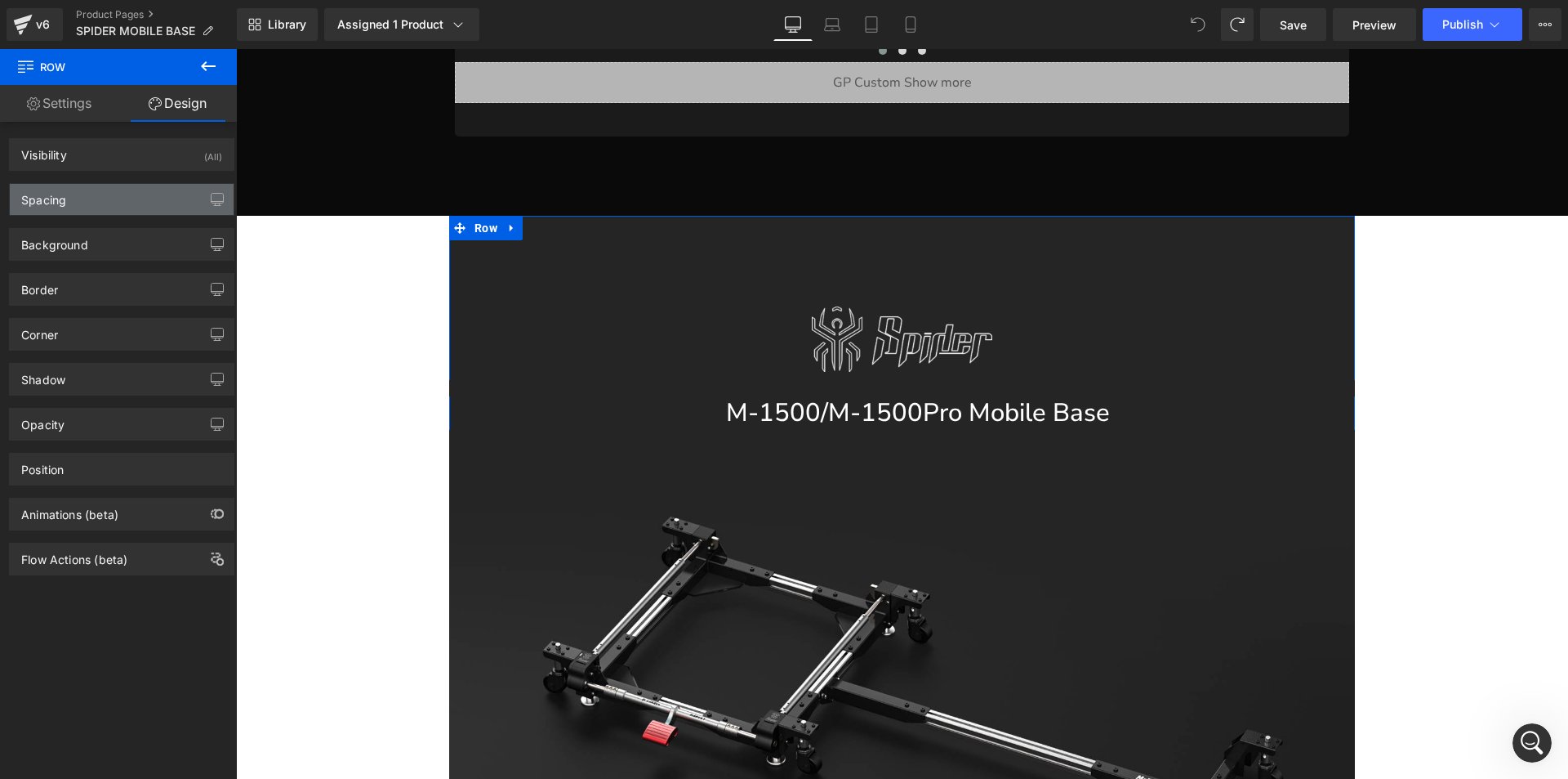
click at [131, 212] on div "Spacing" at bounding box center [122, 199] width 224 height 31
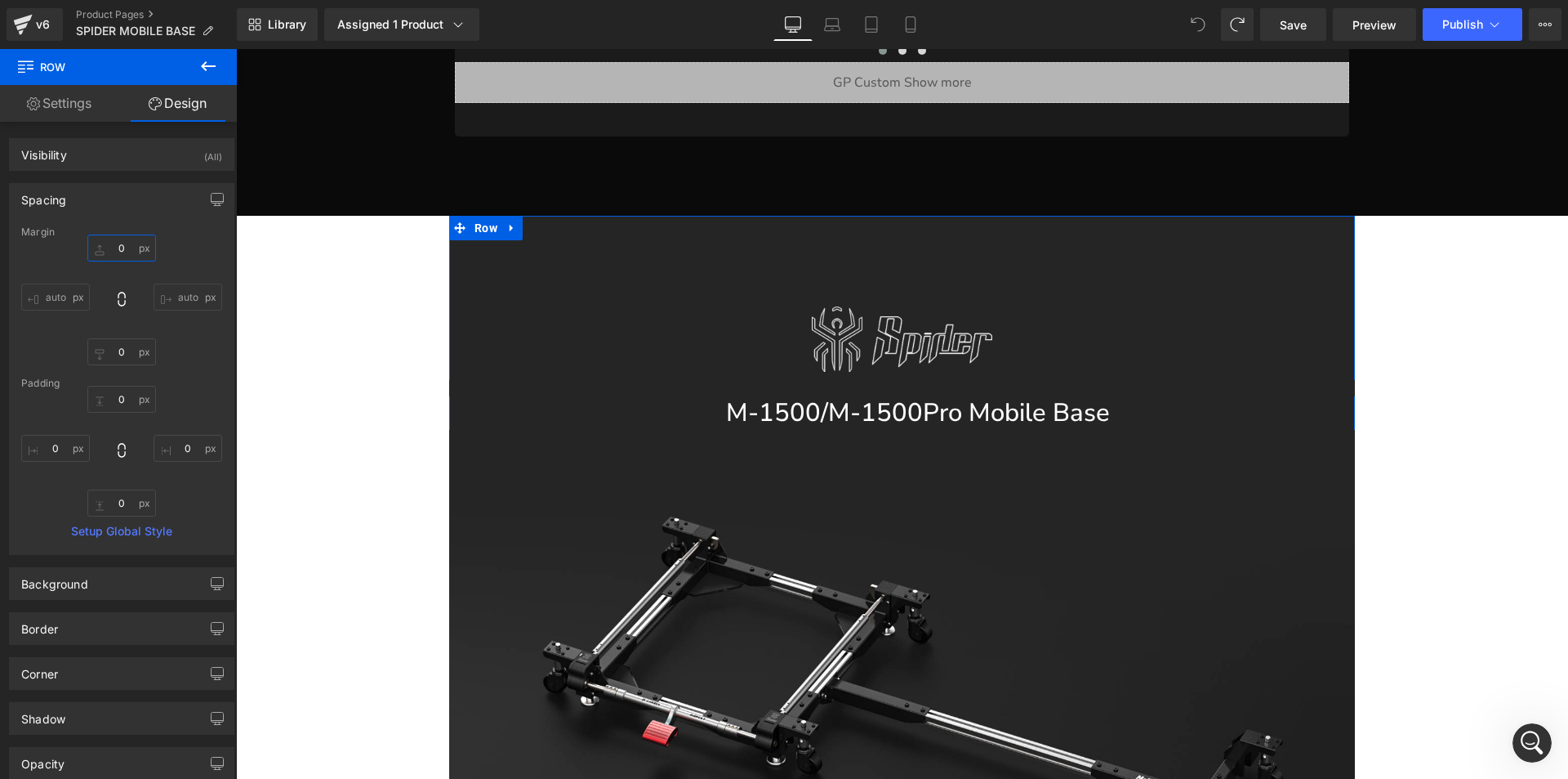
click at [127, 250] on input "0" at bounding box center [121, 248] width 68 height 27
click at [116, 253] on input "0" at bounding box center [121, 248] width 68 height 27
type input "50"
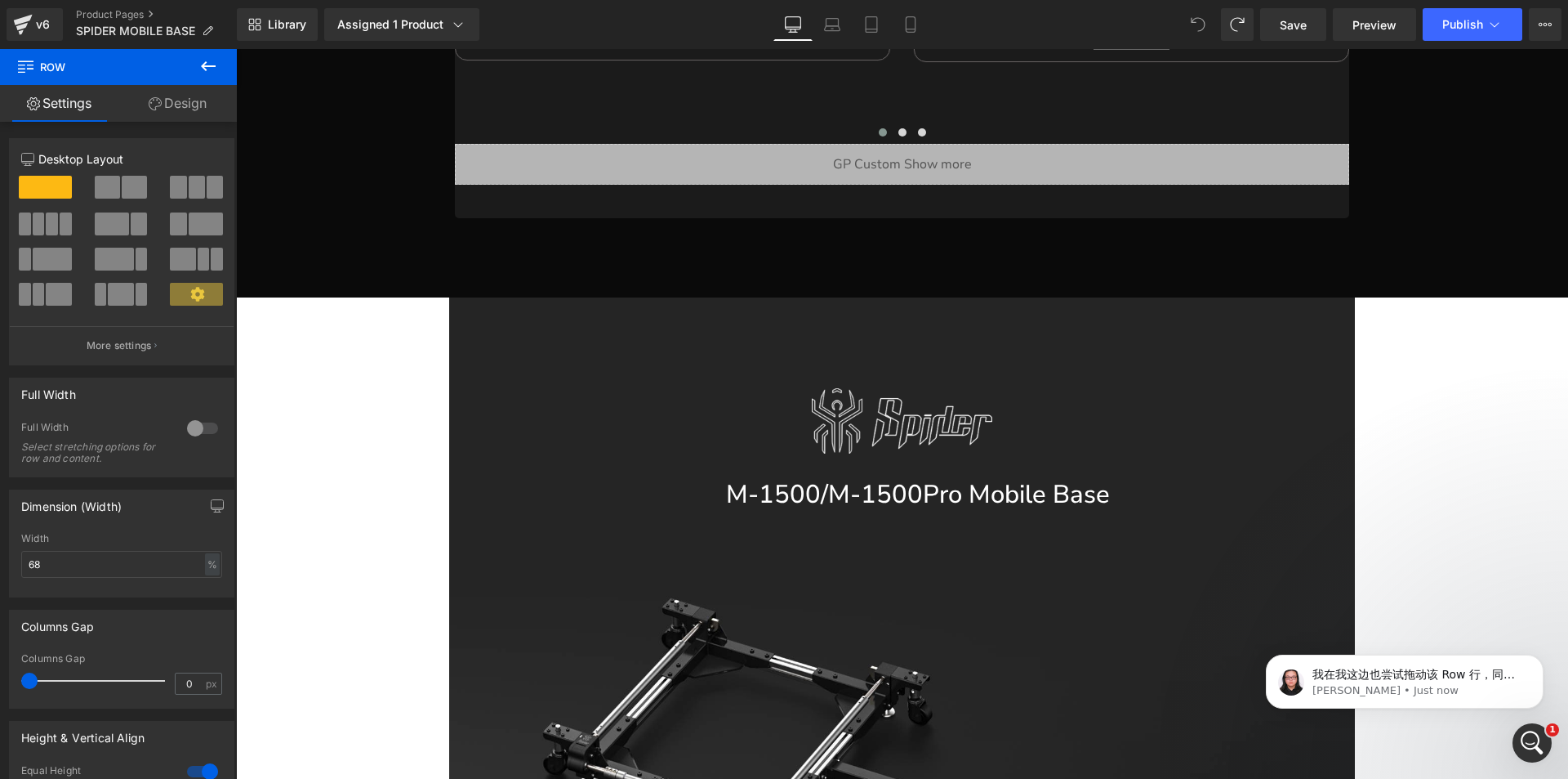
scroll to position [0, 0]
